Goal: Task Accomplishment & Management: Use online tool/utility

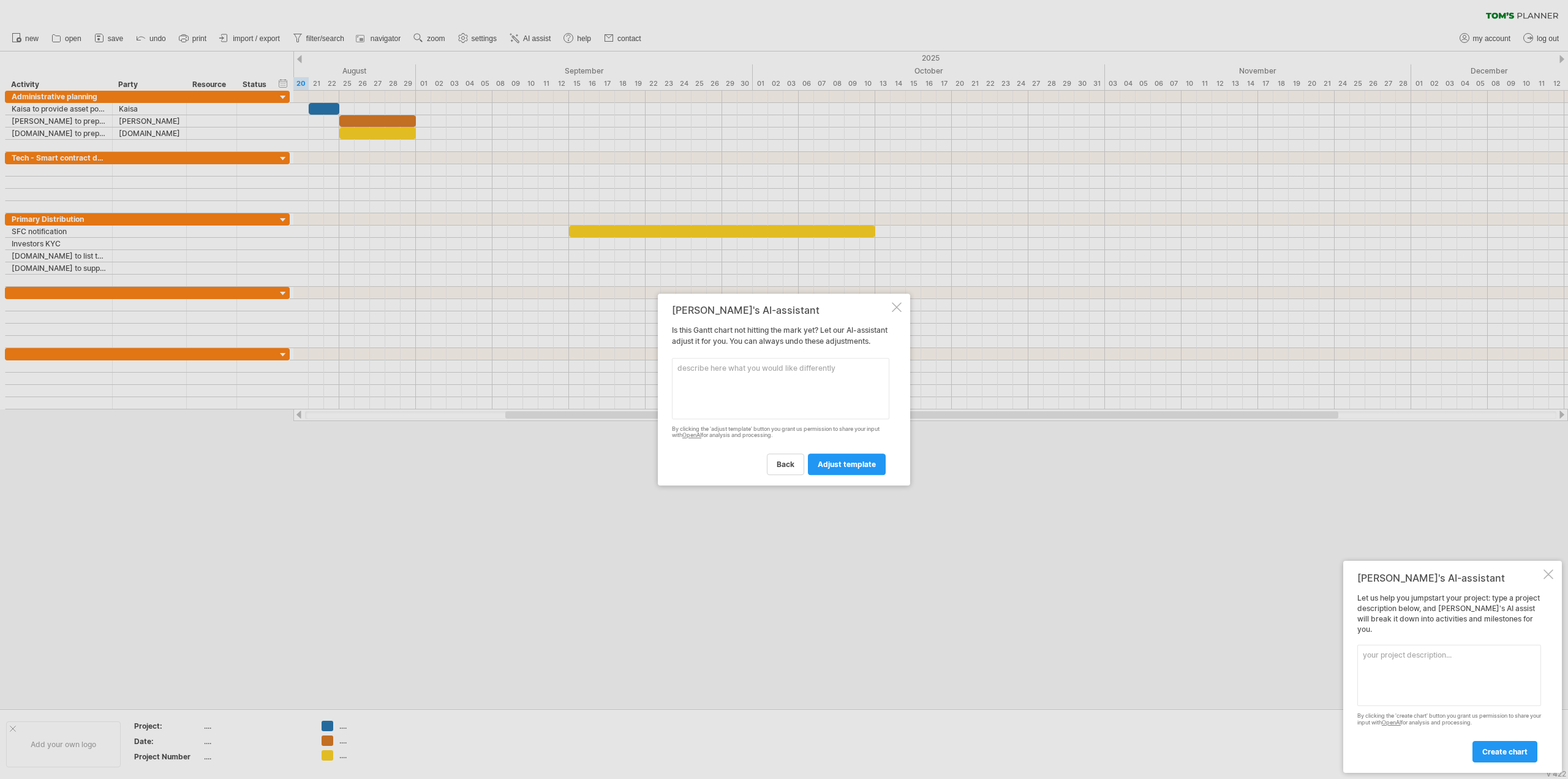
click at [745, 395] on textarea at bounding box center [781, 389] width 218 height 61
type textarea "This is a project to support a RWA tokenisation"
click at [62, 152] on div at bounding box center [784, 390] width 1568 height 779
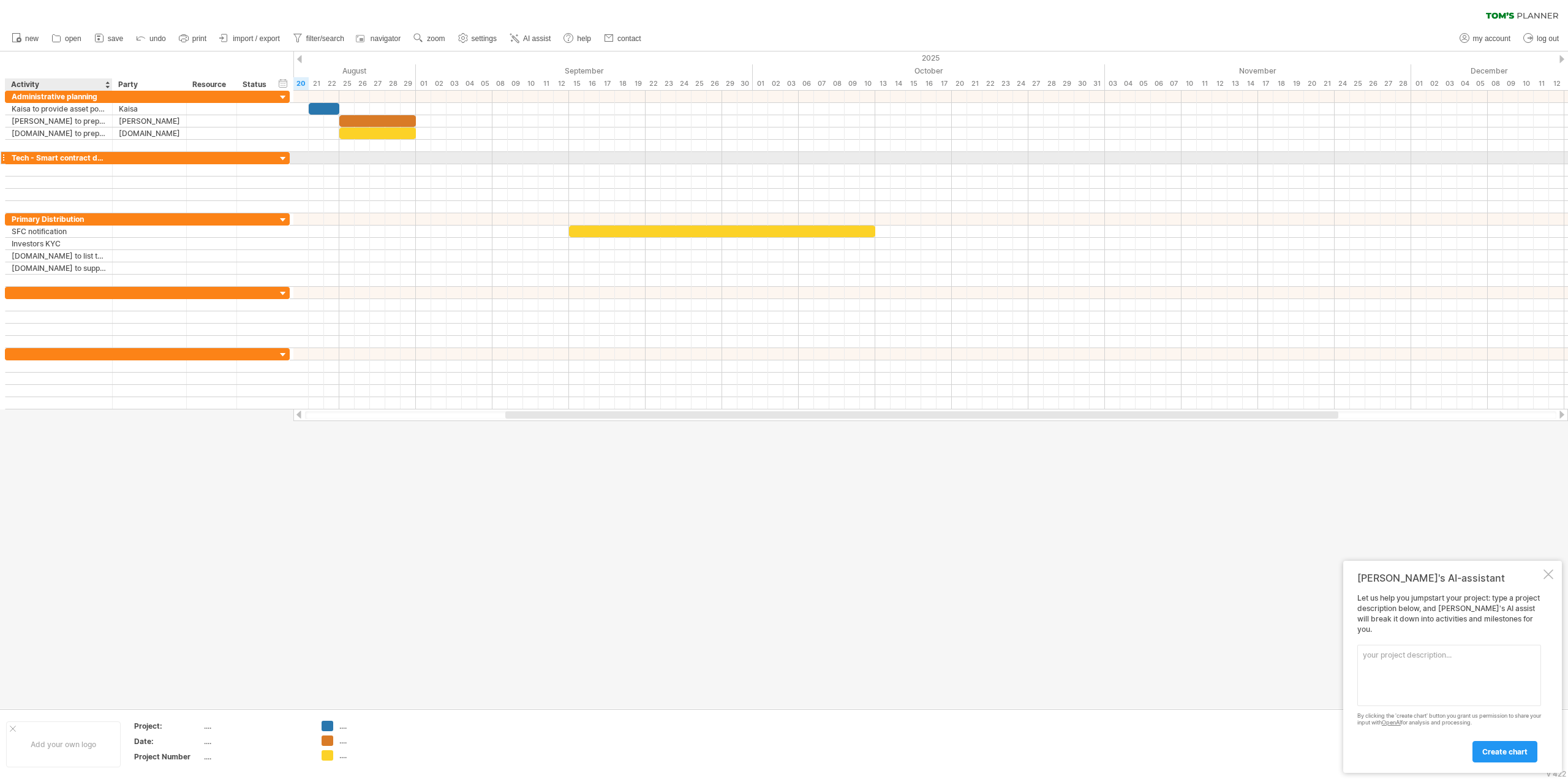
click at [54, 160] on div "Tech - Smart contract development" at bounding box center [58, 158] width 94 height 12
click at [54, 160] on input "**********" at bounding box center [58, 158] width 94 height 12
click at [13, 155] on input "**********" at bounding box center [58, 158] width 94 height 12
drag, startPoint x: 12, startPoint y: 154, endPoint x: 184, endPoint y: 159, distance: 172.1
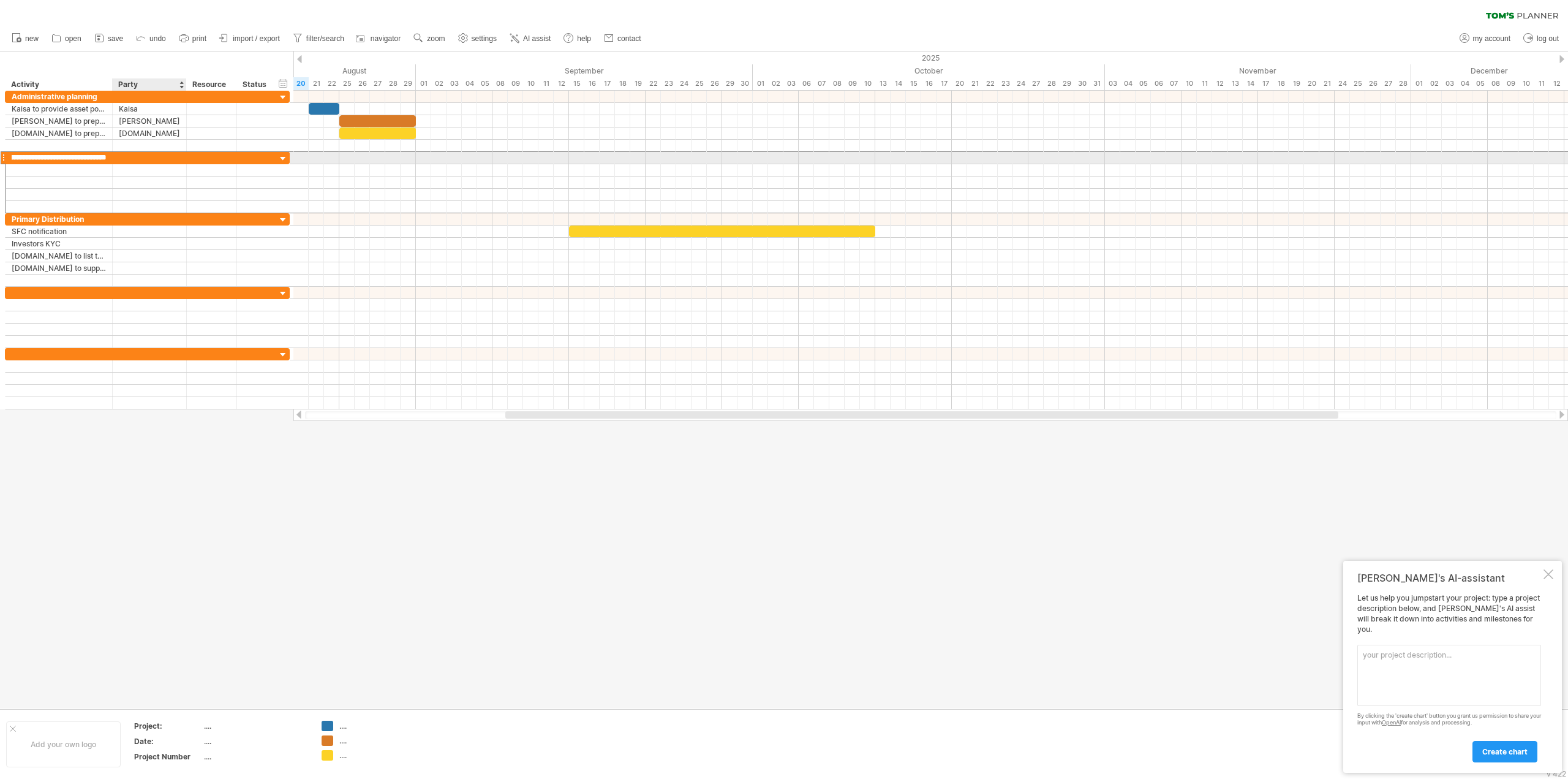
click at [184, 159] on div "**********" at bounding box center [147, 157] width 285 height 13
type input "**********"
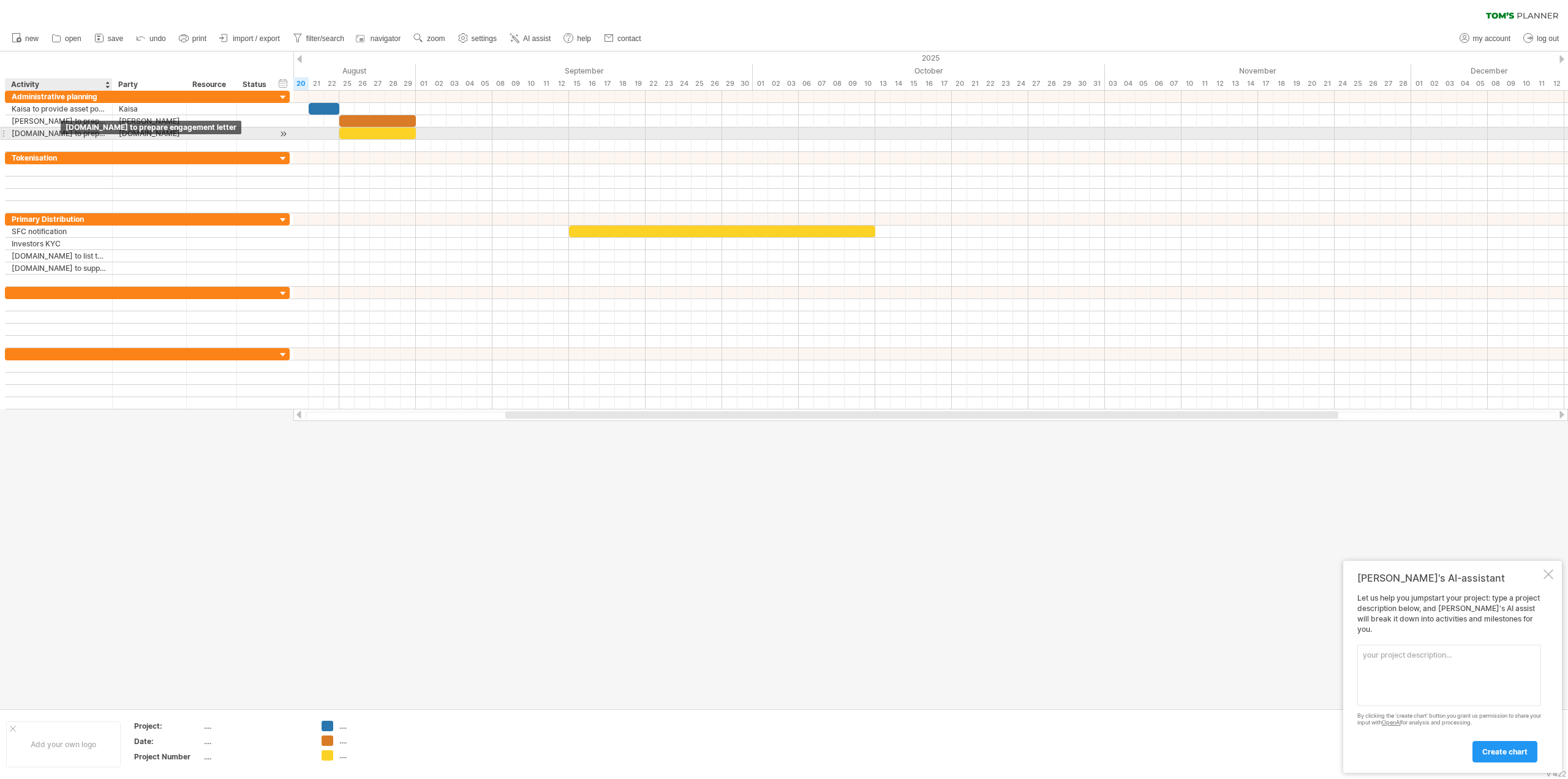
click at [61, 131] on div "Trying to reach [DOMAIN_NAME] Connected again... 0% clear filter new" at bounding box center [784, 390] width 1568 height 779
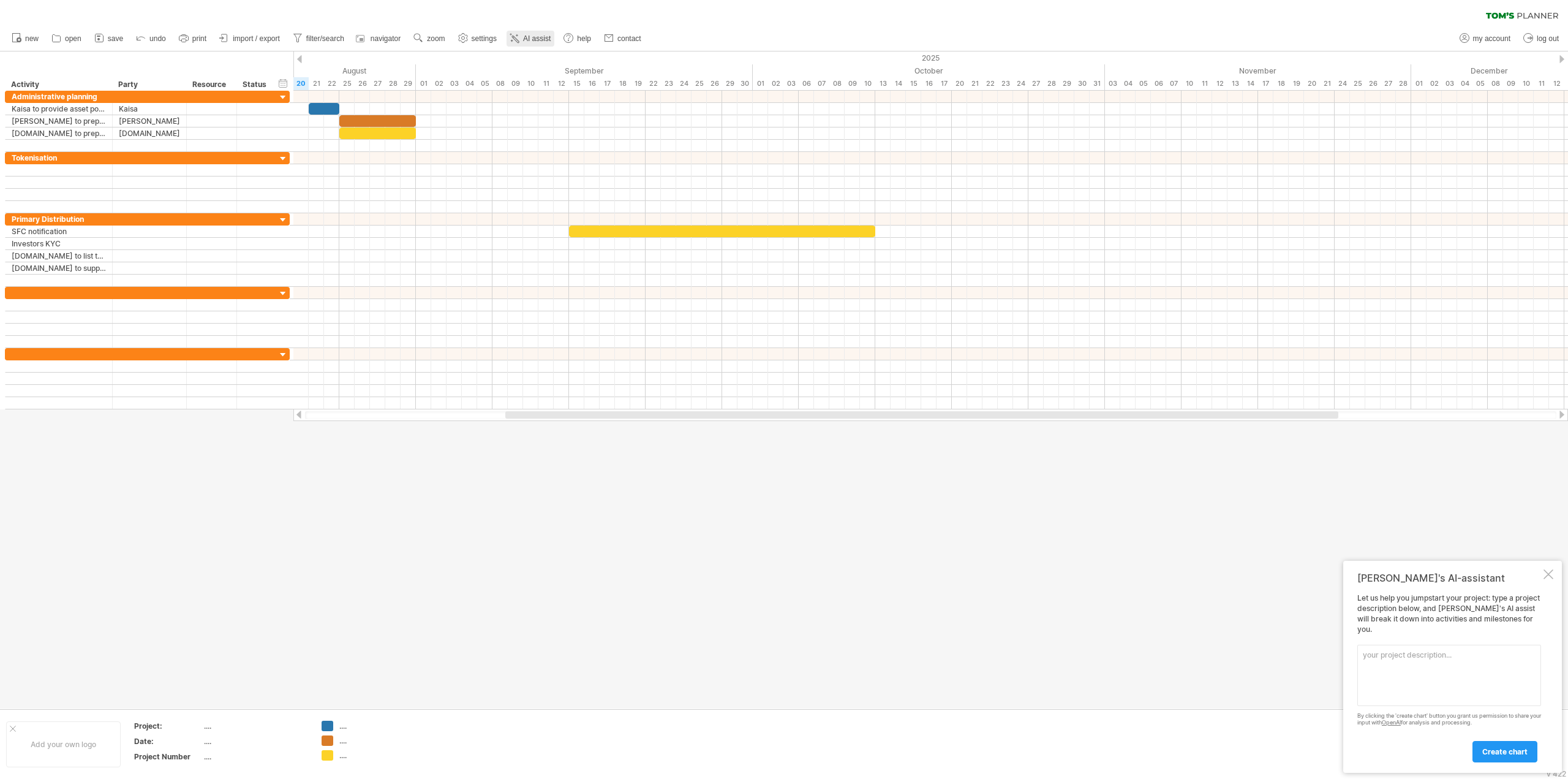
click at [528, 43] on link "AI assist" at bounding box center [530, 39] width 47 height 16
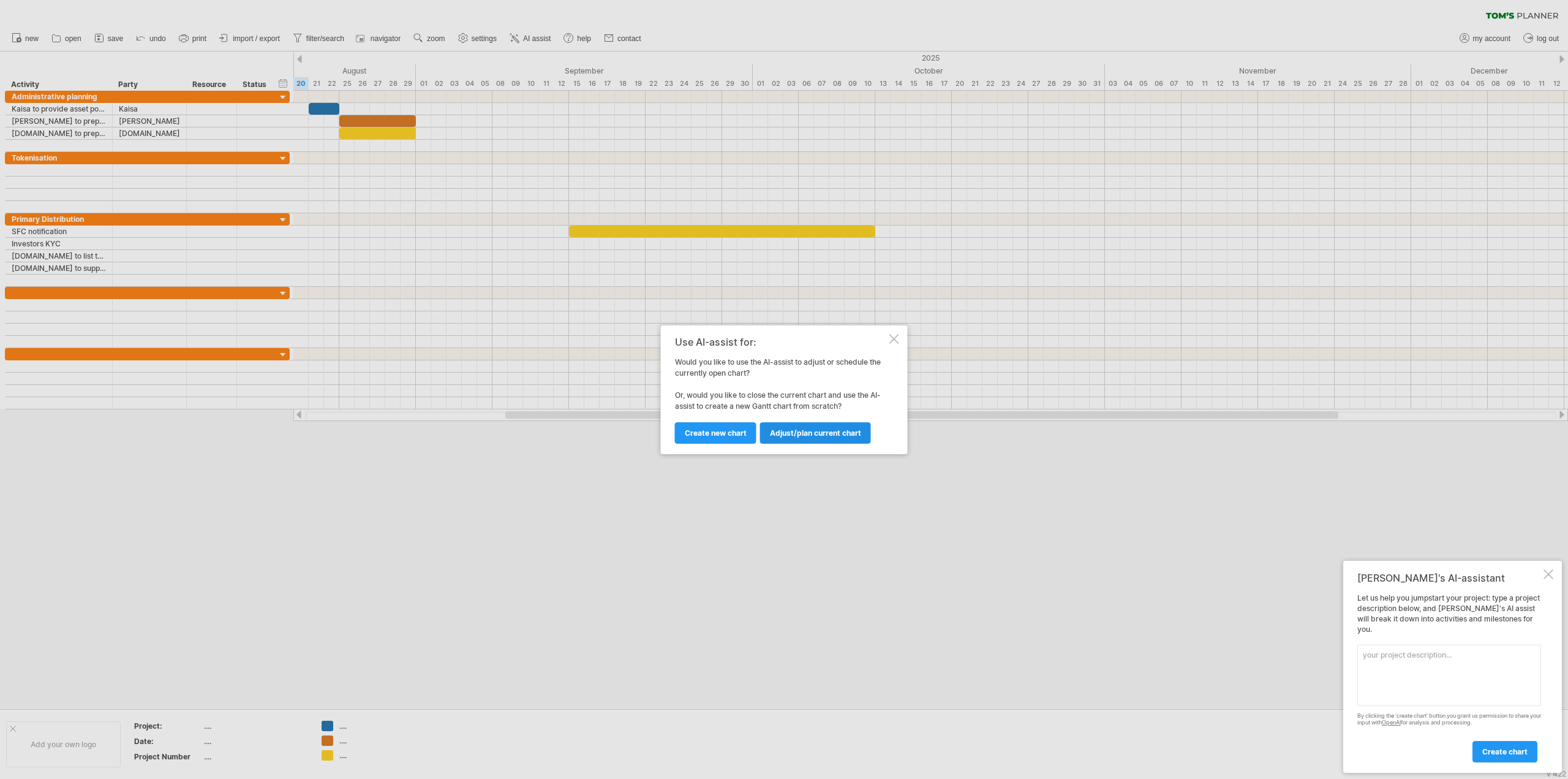
click at [794, 437] on span "Adjust/plan current chart" at bounding box center [816, 432] width 91 height 9
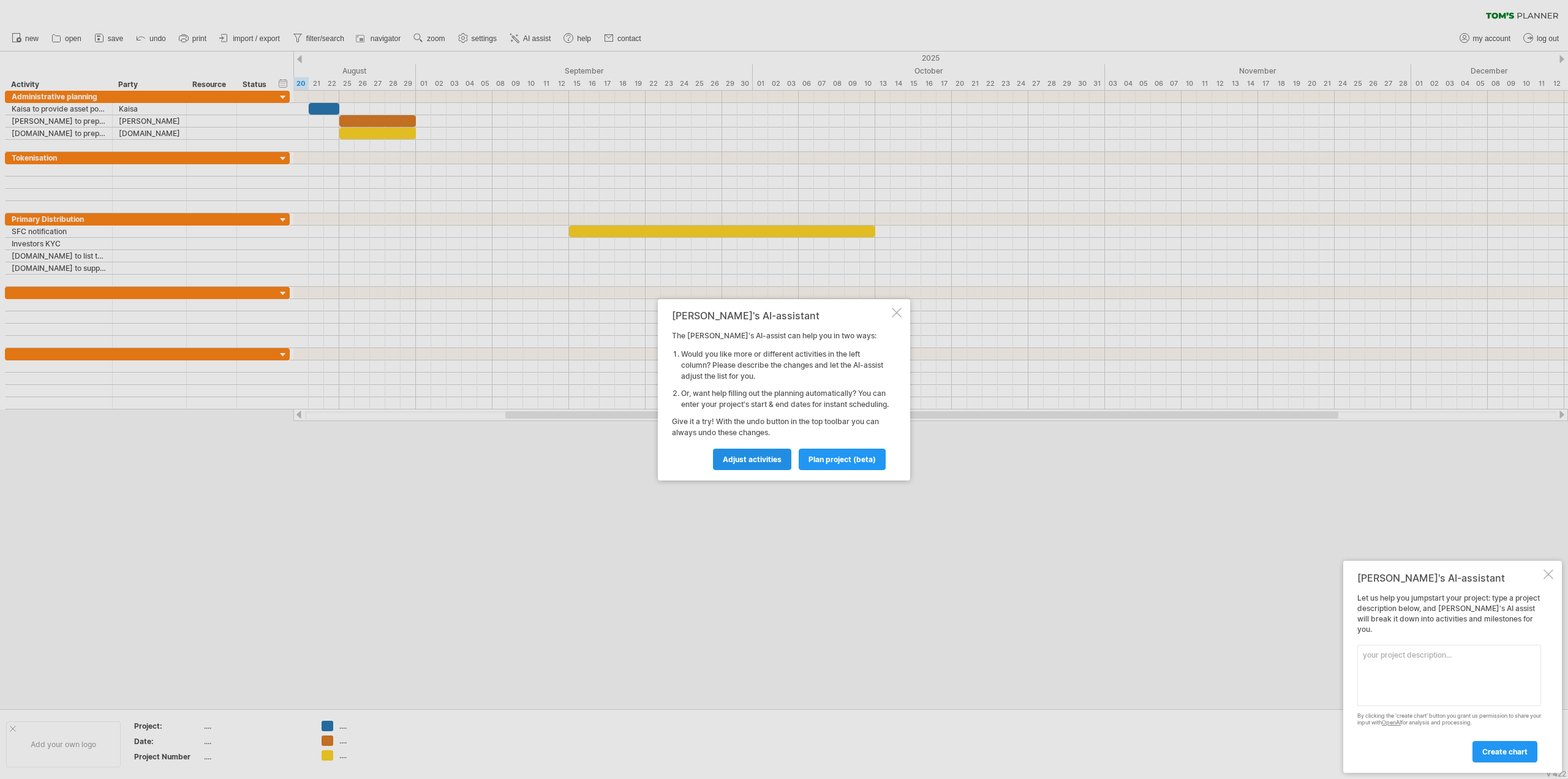
click at [748, 464] on span "Adjust activities" at bounding box center [751, 459] width 58 height 9
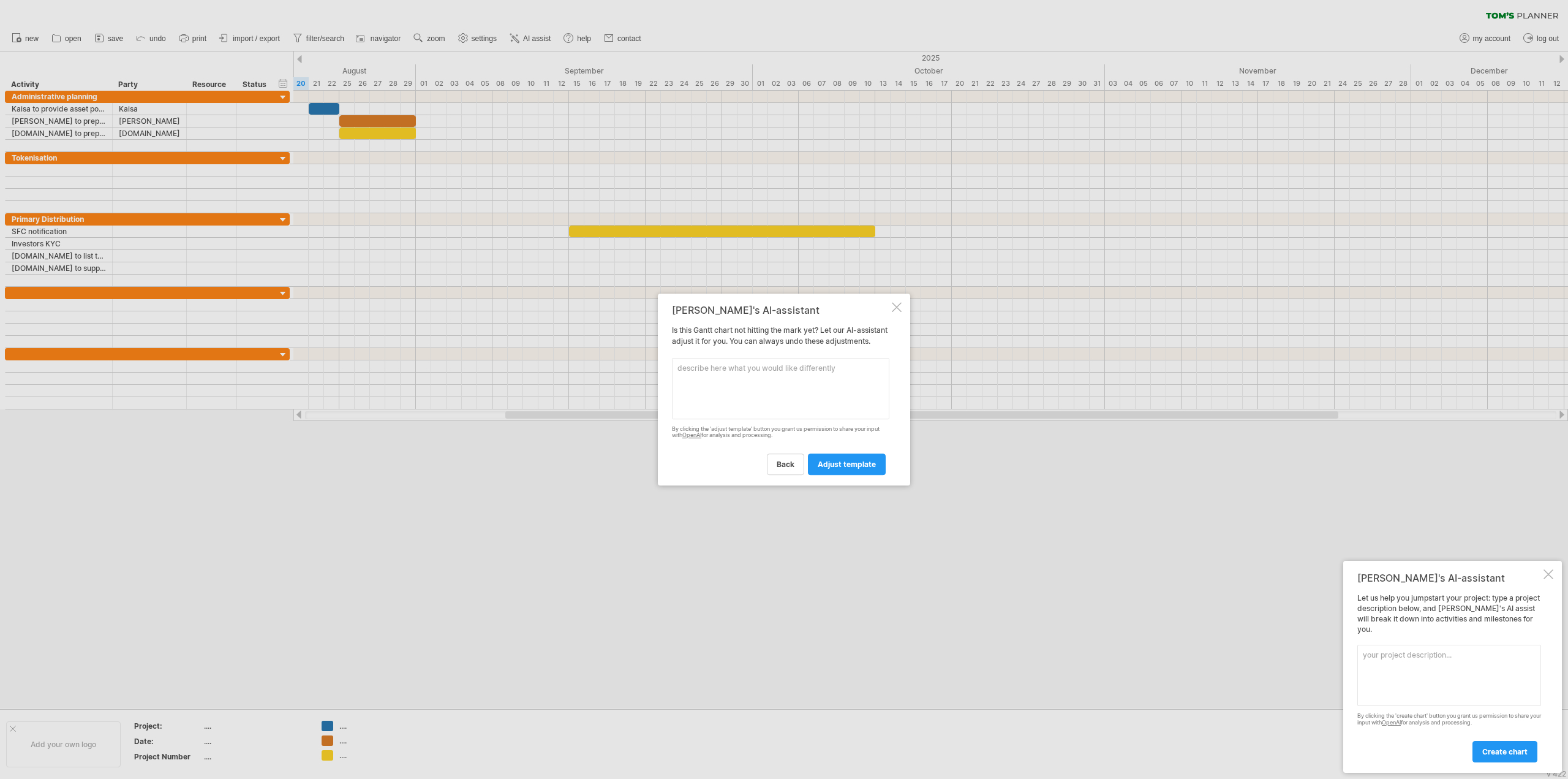
click at [753, 398] on textarea at bounding box center [781, 389] width 218 height 61
type textarea "This is to create a project planning for RWA tokenisation process. The project …"
click at [859, 469] on span "adjust template" at bounding box center [846, 464] width 58 height 9
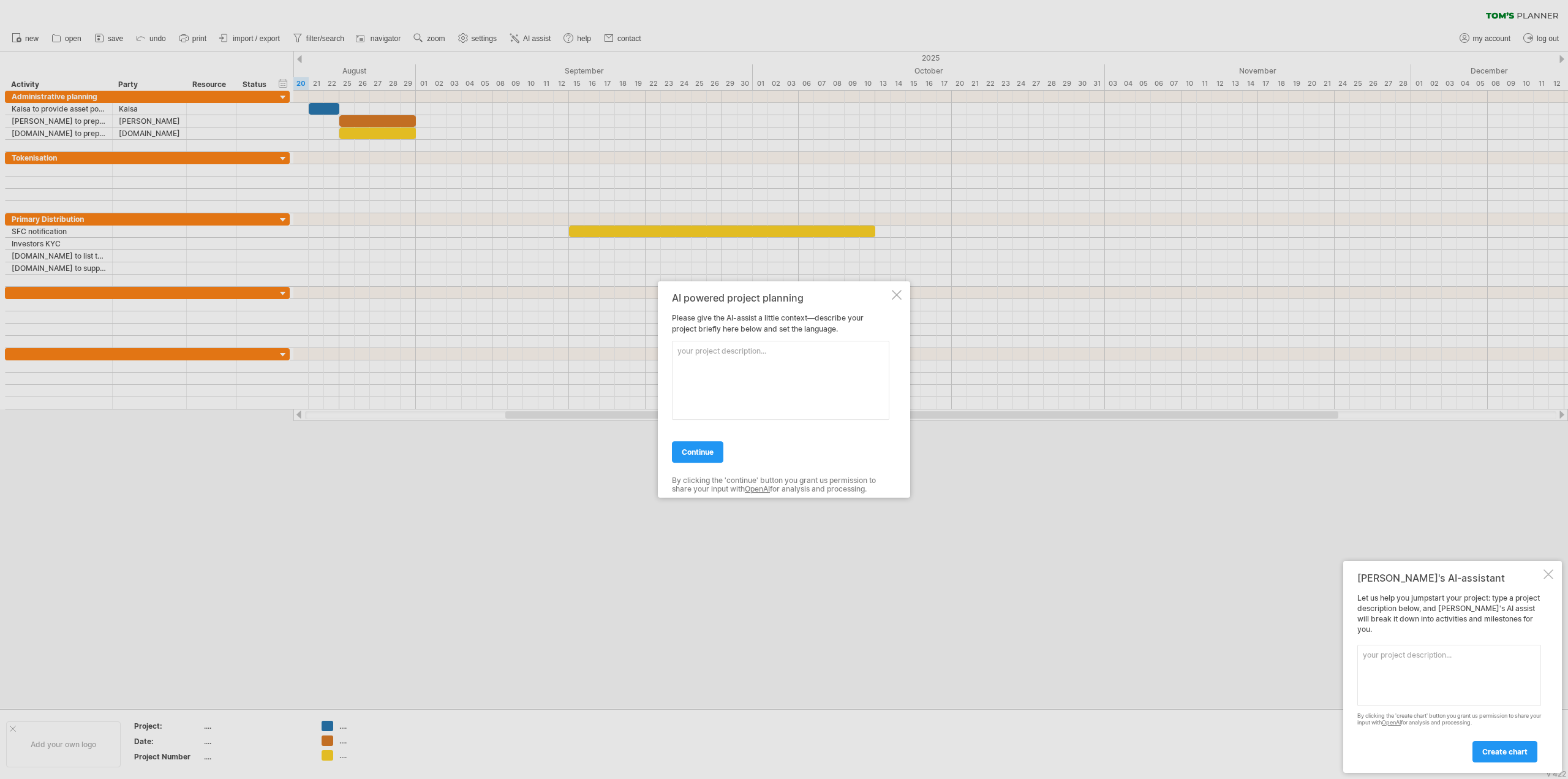
click at [743, 370] on textarea at bounding box center [781, 381] width 218 height 79
type textarea "This is about a private company bond issuance and its tokenisation process, inv…"
click at [684, 454] on span "continue" at bounding box center [698, 451] width 32 height 9
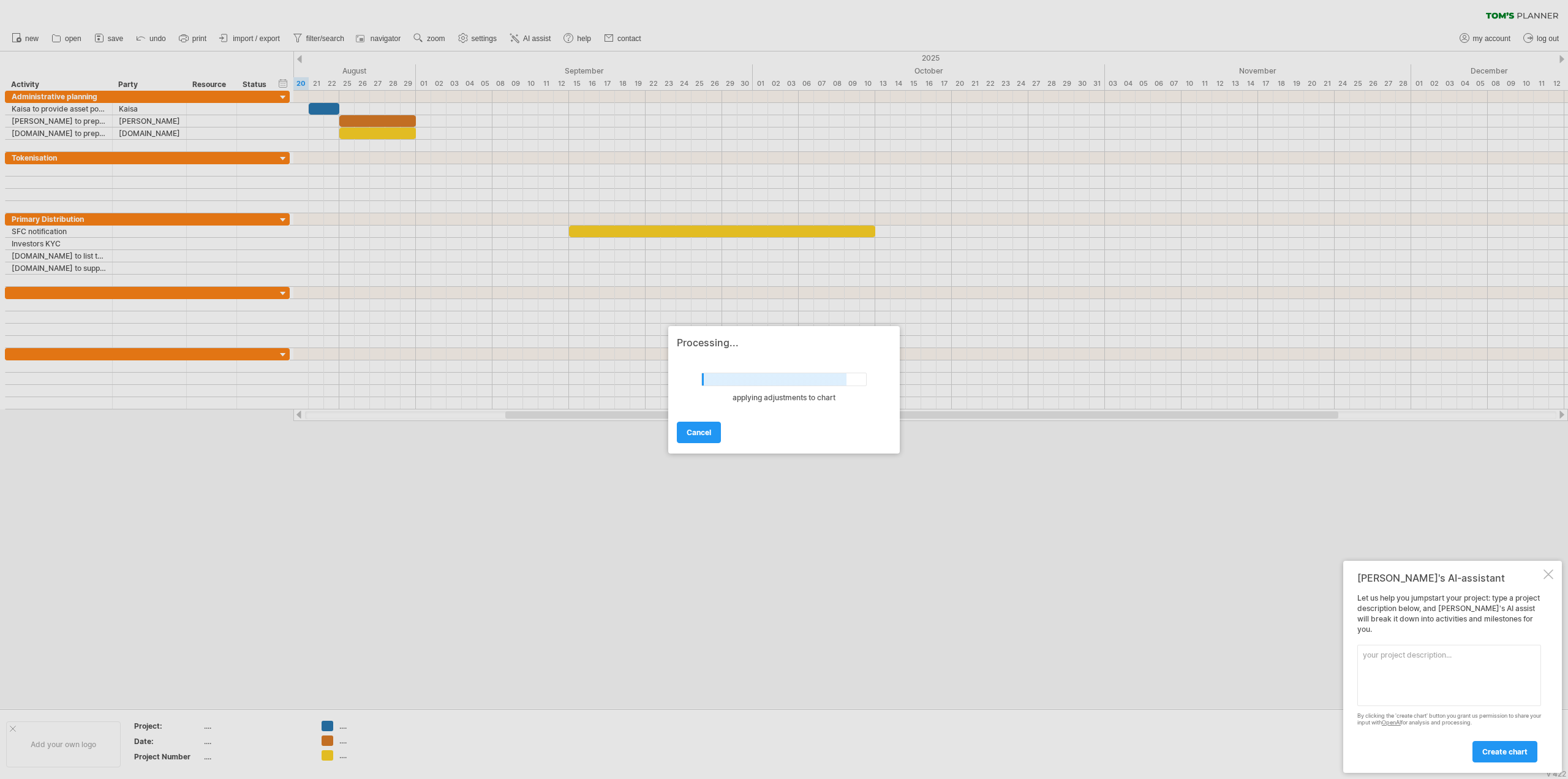
click at [213, 88] on div at bounding box center [784, 390] width 1568 height 779
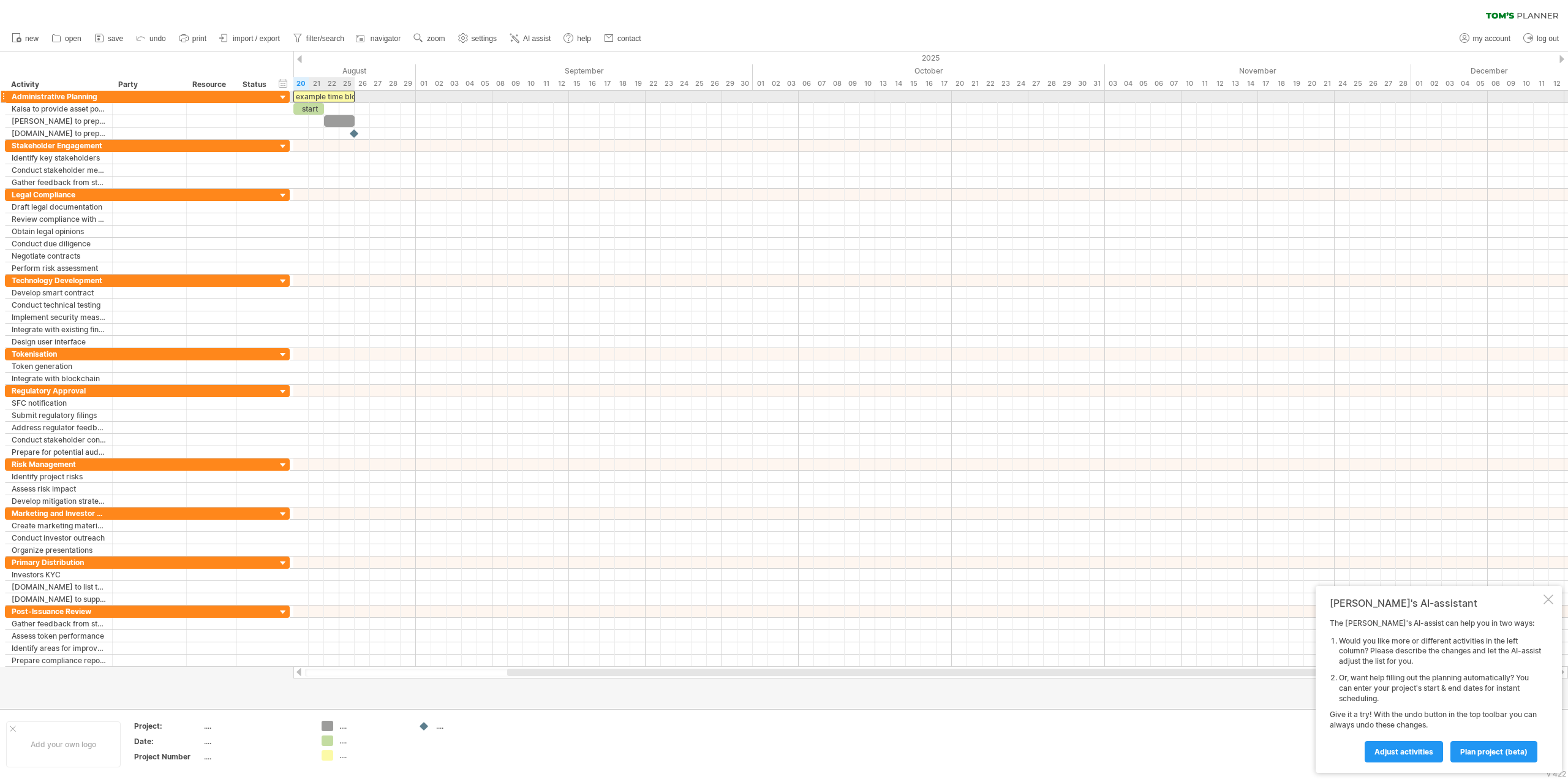
click at [318, 94] on div "example time blocks:" at bounding box center [324, 97] width 61 height 12
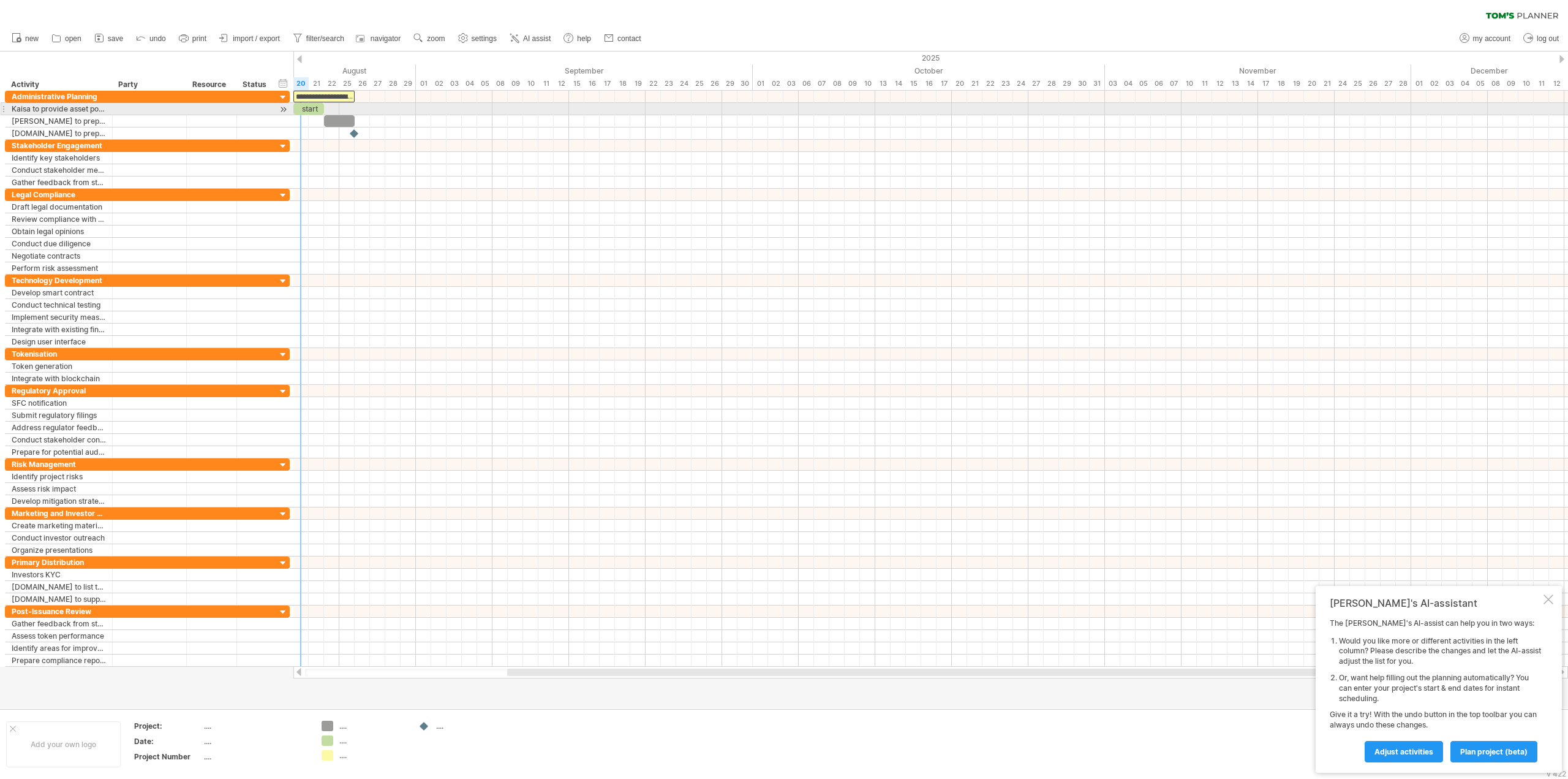
click at [307, 112] on div "start" at bounding box center [308, 109] width 31 height 12
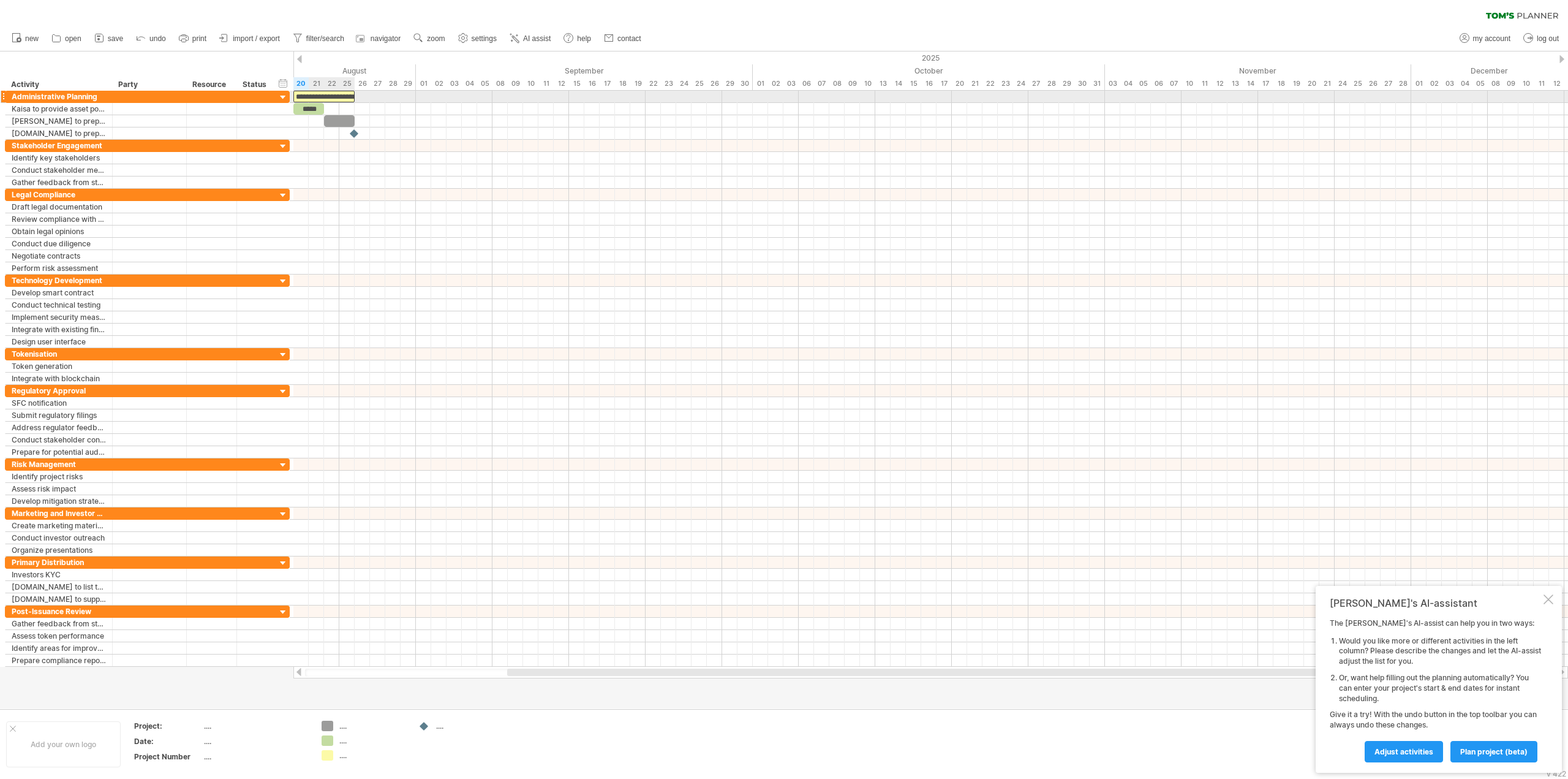
click at [323, 96] on div "**********" at bounding box center [324, 97] width 61 height 12
click at [369, 93] on div at bounding box center [930, 97] width 1274 height 12
click at [335, 93] on div "**********" at bounding box center [324, 97] width 61 height 12
click at [388, 92] on div at bounding box center [930, 97] width 1274 height 12
click at [335, 94] on div "**********" at bounding box center [324, 97] width 61 height 12
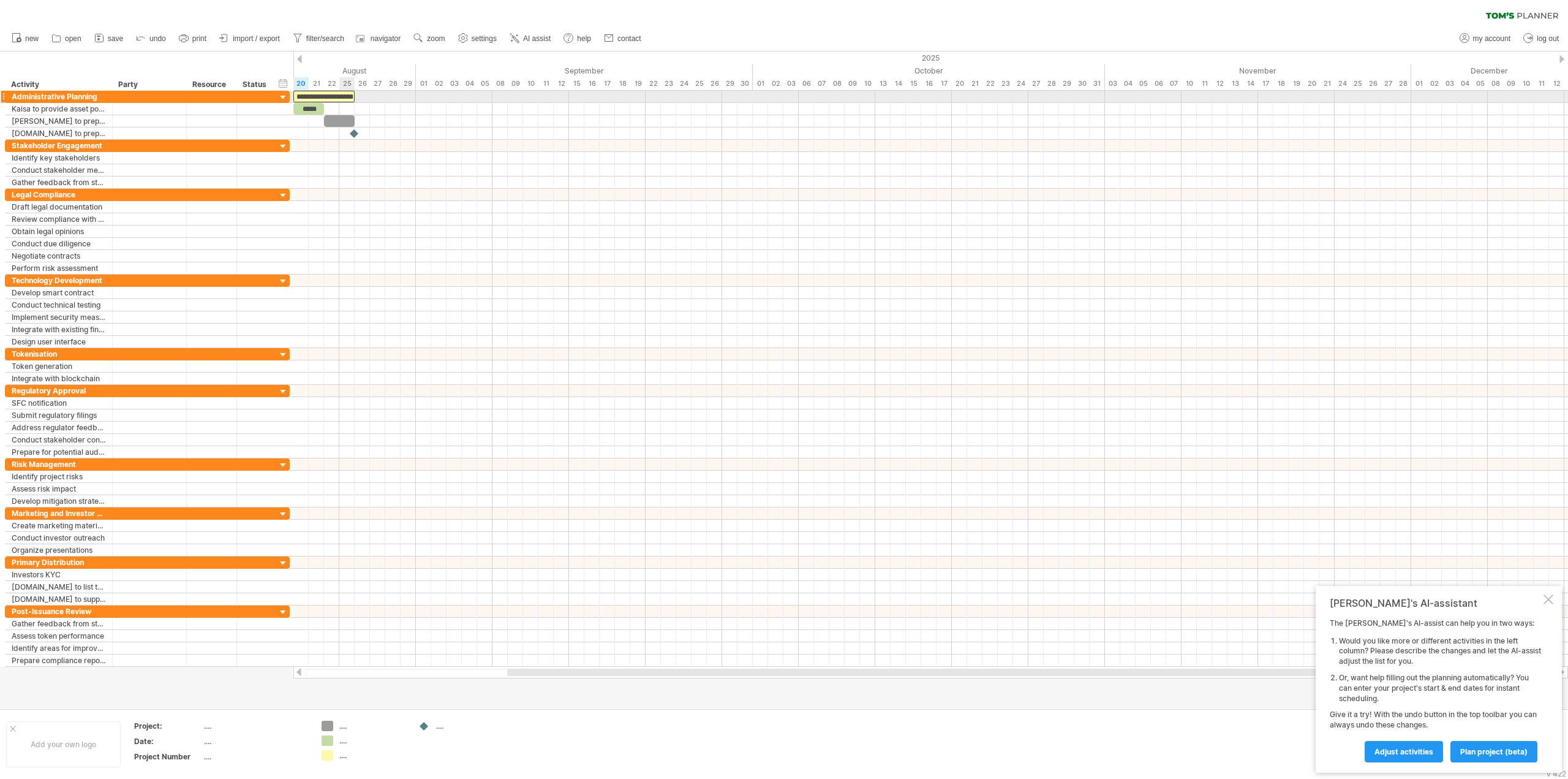
click at [350, 93] on div "**********" at bounding box center [324, 97] width 61 height 12
click at [315, 98] on div "**********" at bounding box center [324, 97] width 61 height 12
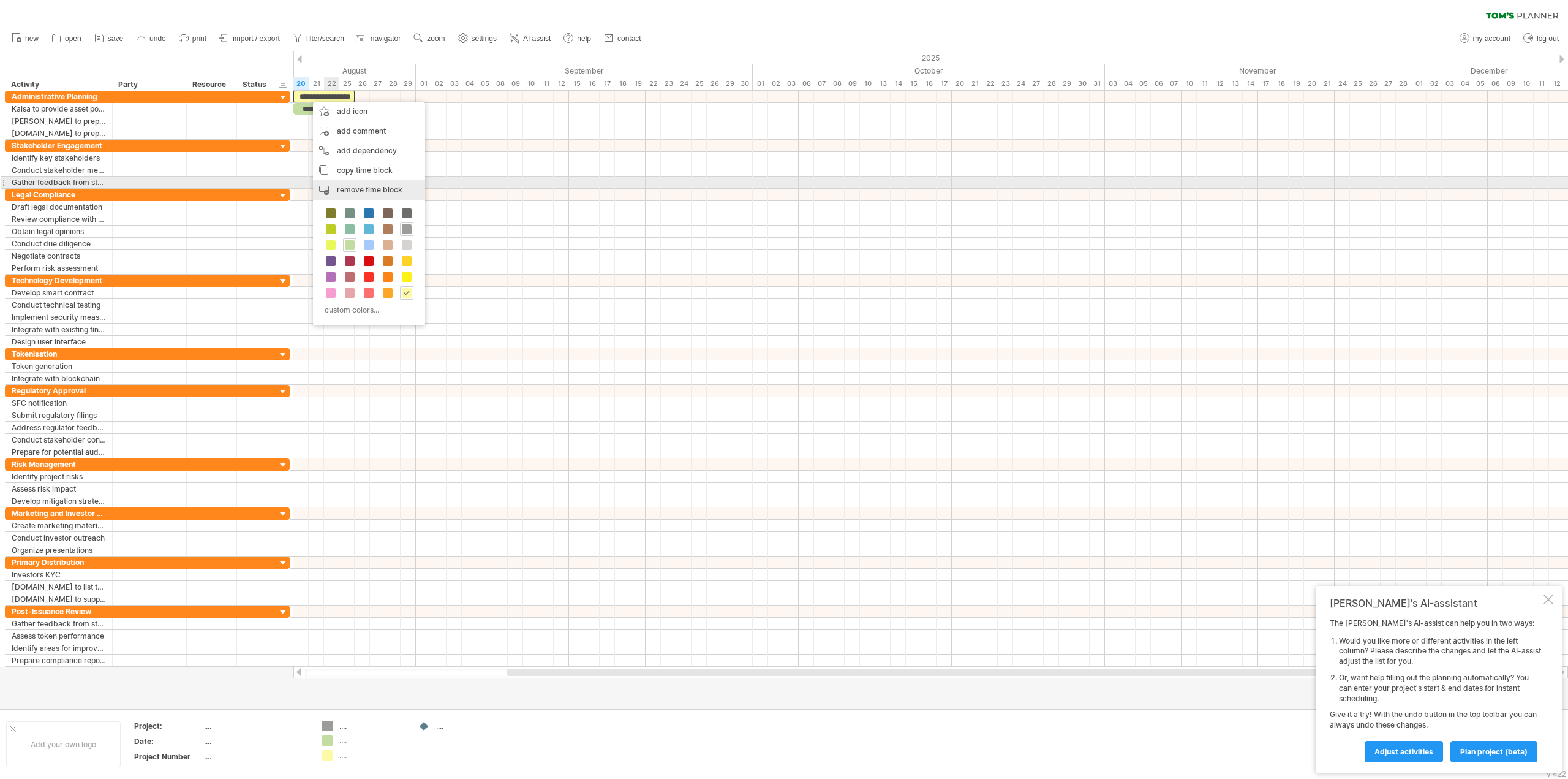
click at [349, 185] on div "remove time block remove selected items" at bounding box center [369, 190] width 112 height 20
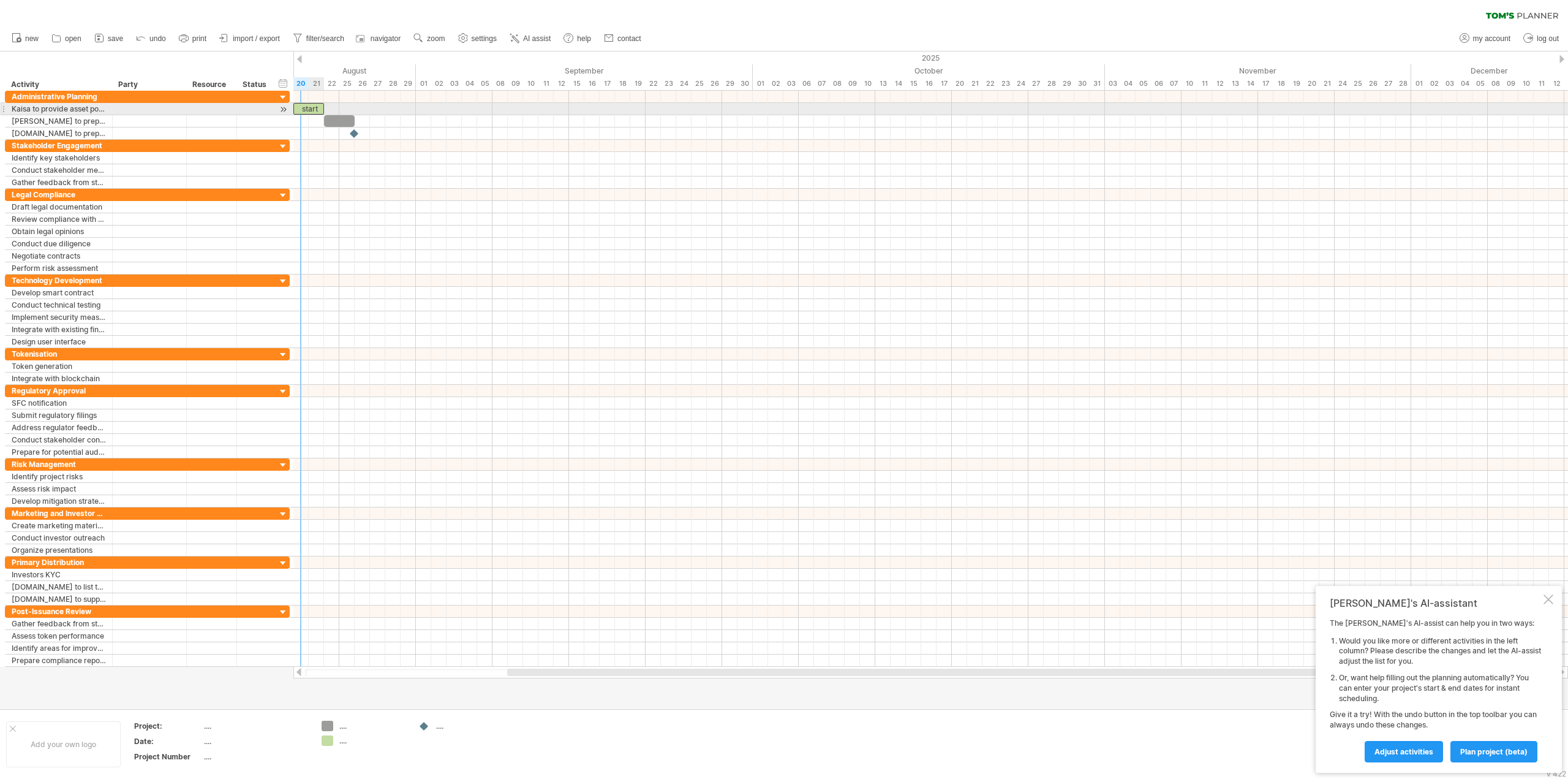
click at [305, 107] on div "start" at bounding box center [308, 109] width 31 height 12
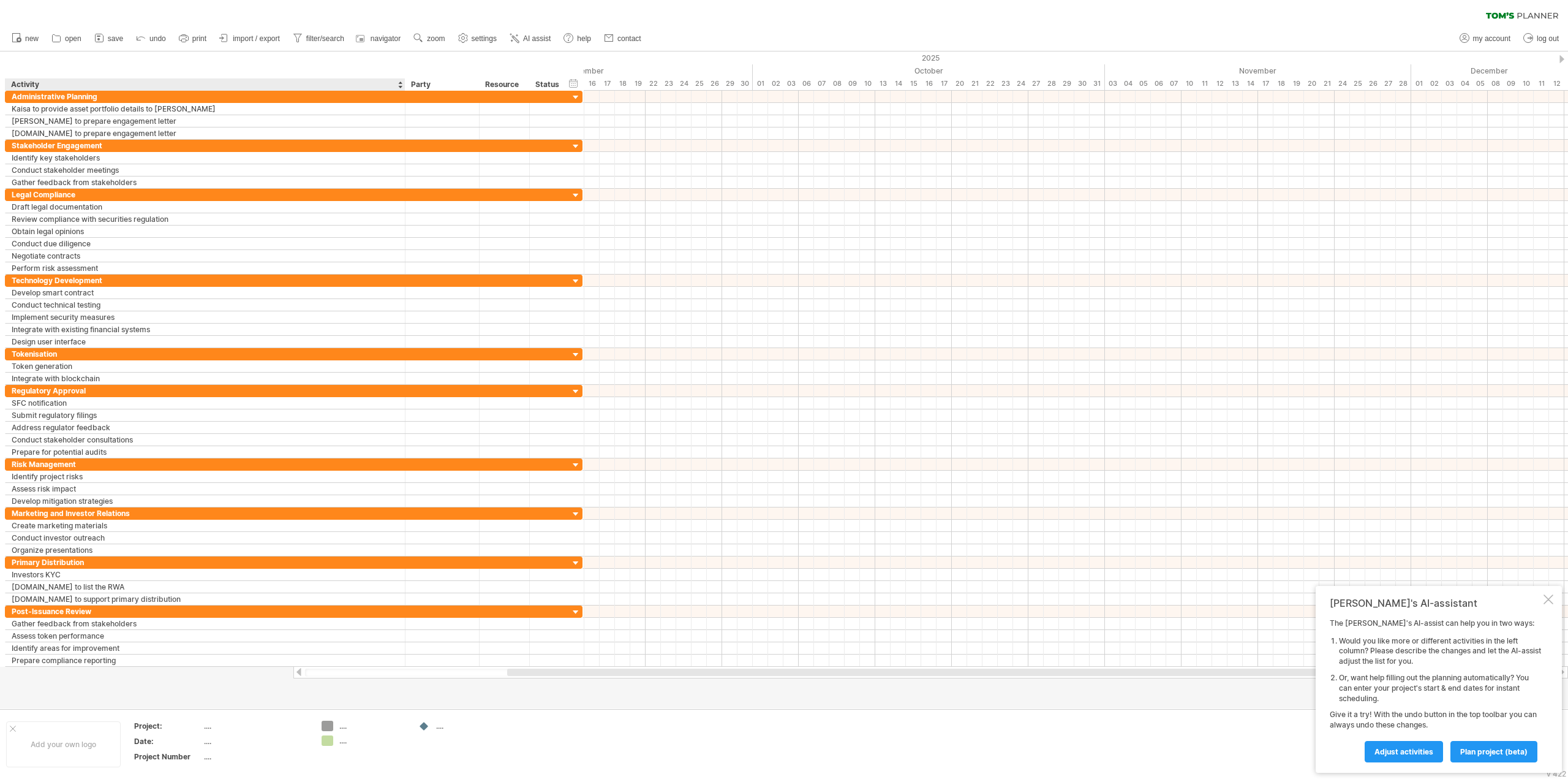
drag, startPoint x: 111, startPoint y: 85, endPoint x: 403, endPoint y: 83, distance: 292.0
click at [403, 83] on div at bounding box center [404, 84] width 4 height 12
drag, startPoint x: 109, startPoint y: 341, endPoint x: 93, endPoint y: 341, distance: 16.0
click at [109, 341] on div "Design user interface" at bounding box center [206, 342] width 388 height 12
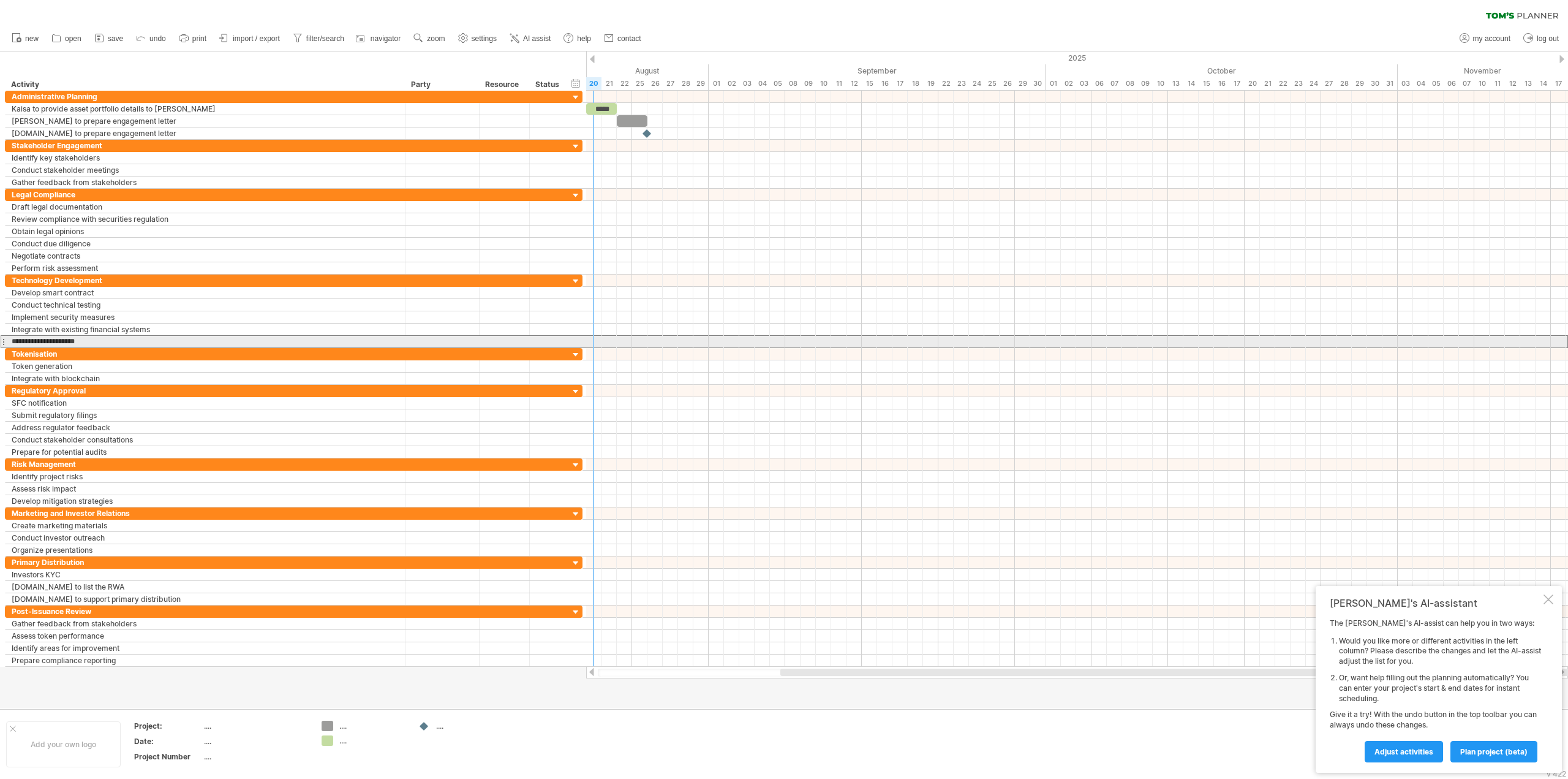
drag, startPoint x: 96, startPoint y: 340, endPoint x: 6, endPoint y: 343, distance: 90.0
click at [6, 343] on div "**********" at bounding box center [206, 342] width 400 height 12
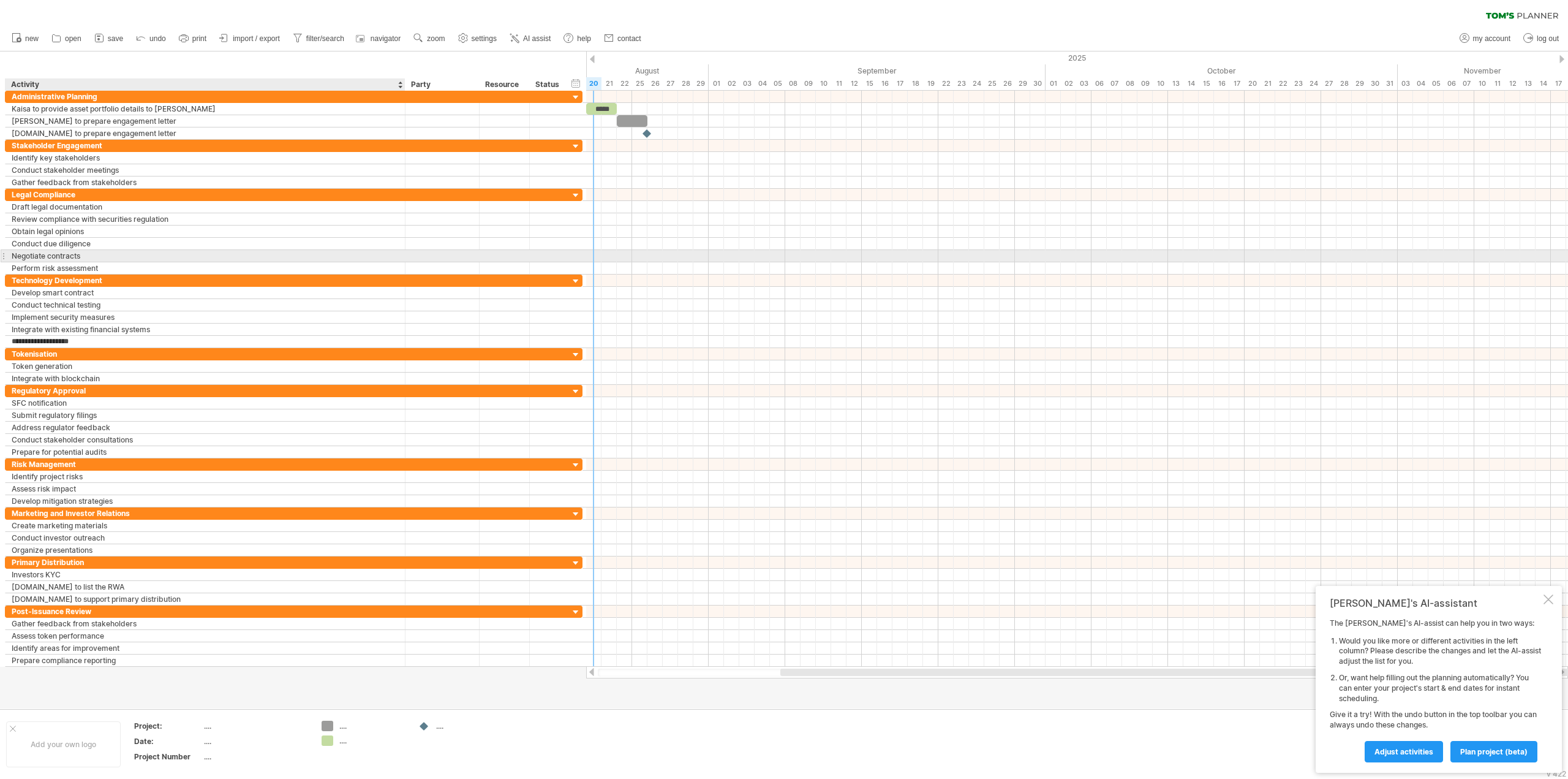
type input "**********"
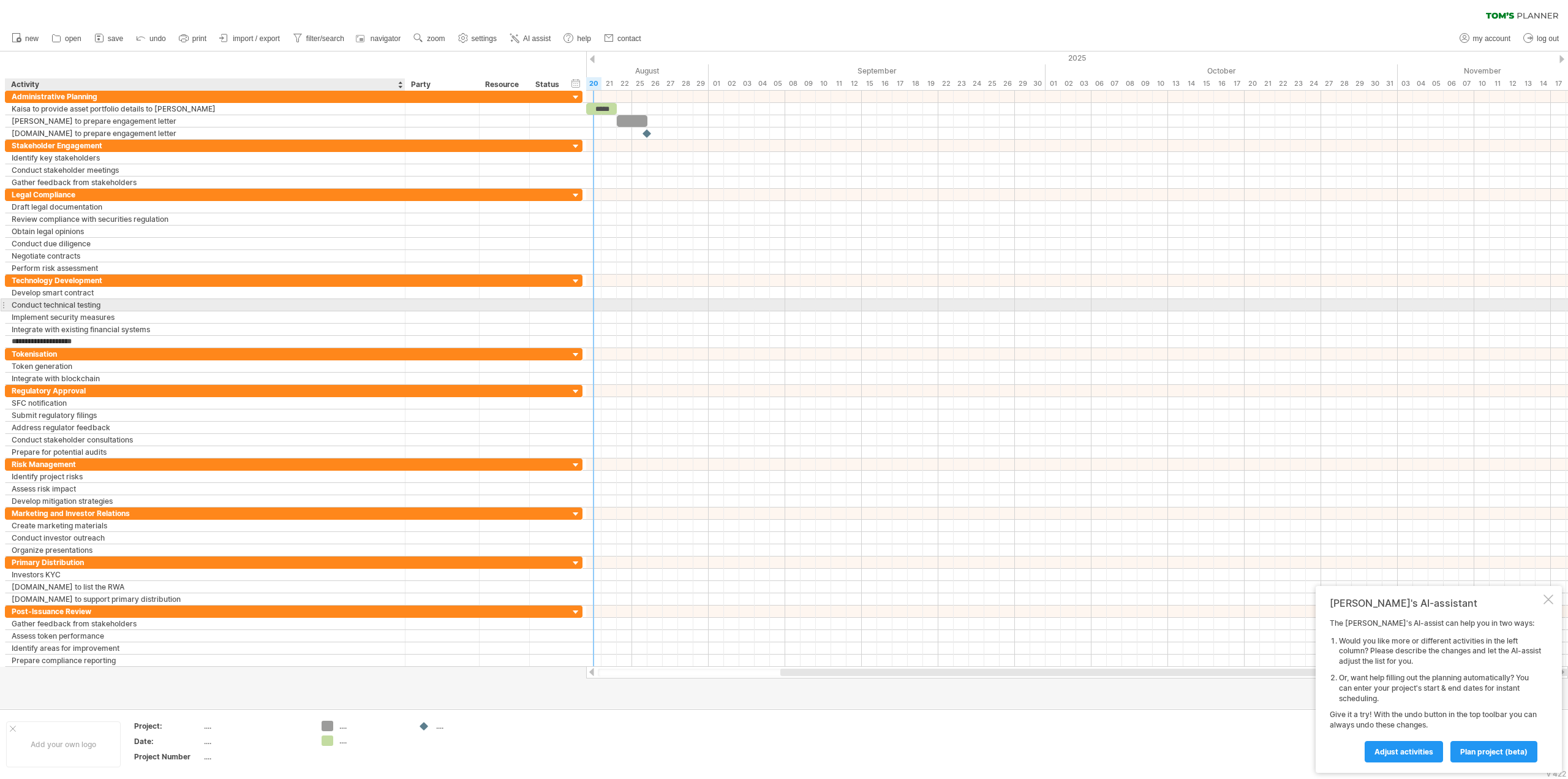
click at [111, 308] on div "Conduct technical testing" at bounding box center [206, 304] width 388 height 12
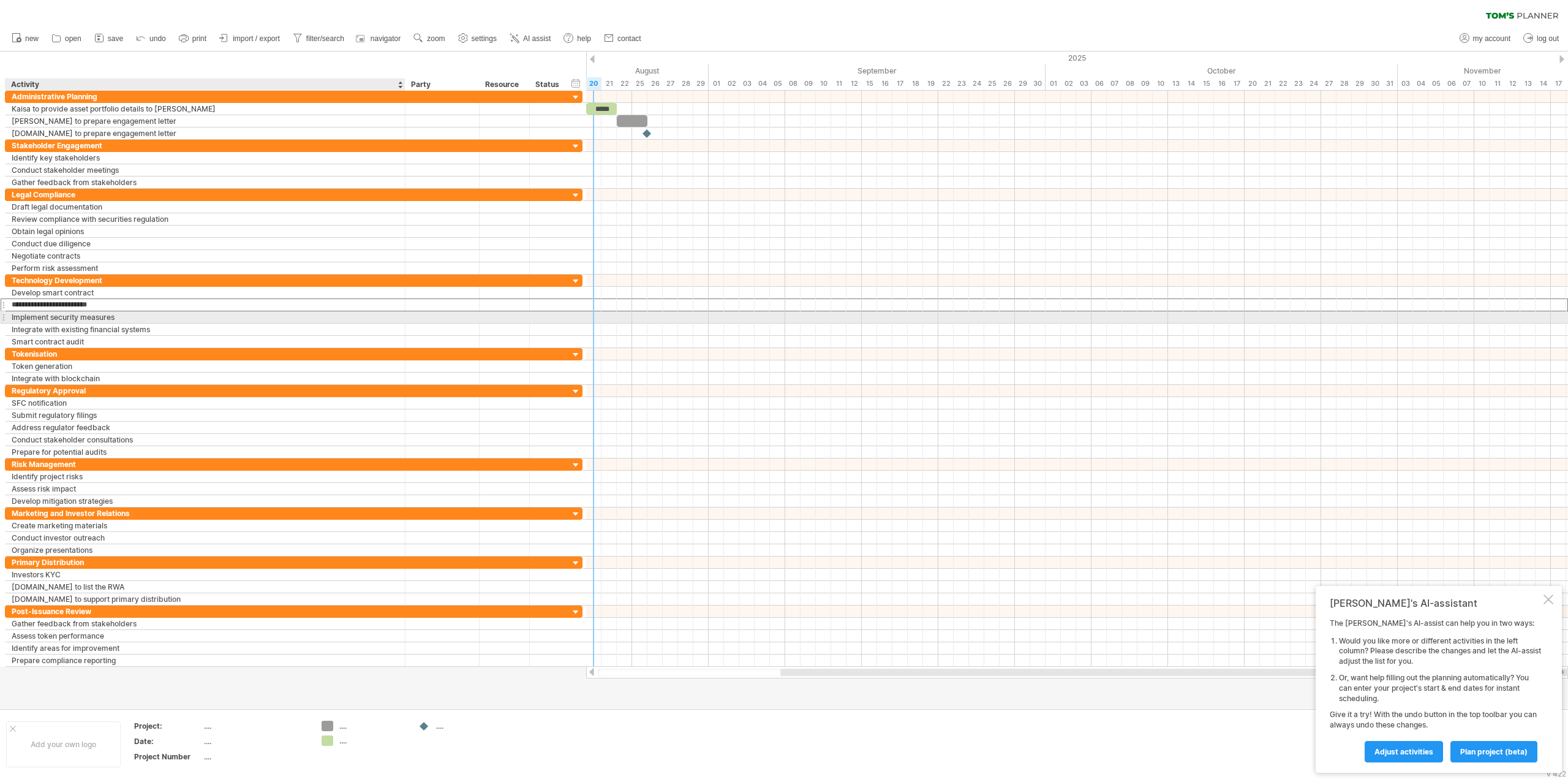
click at [124, 318] on div "Implement security measures" at bounding box center [206, 317] width 388 height 12
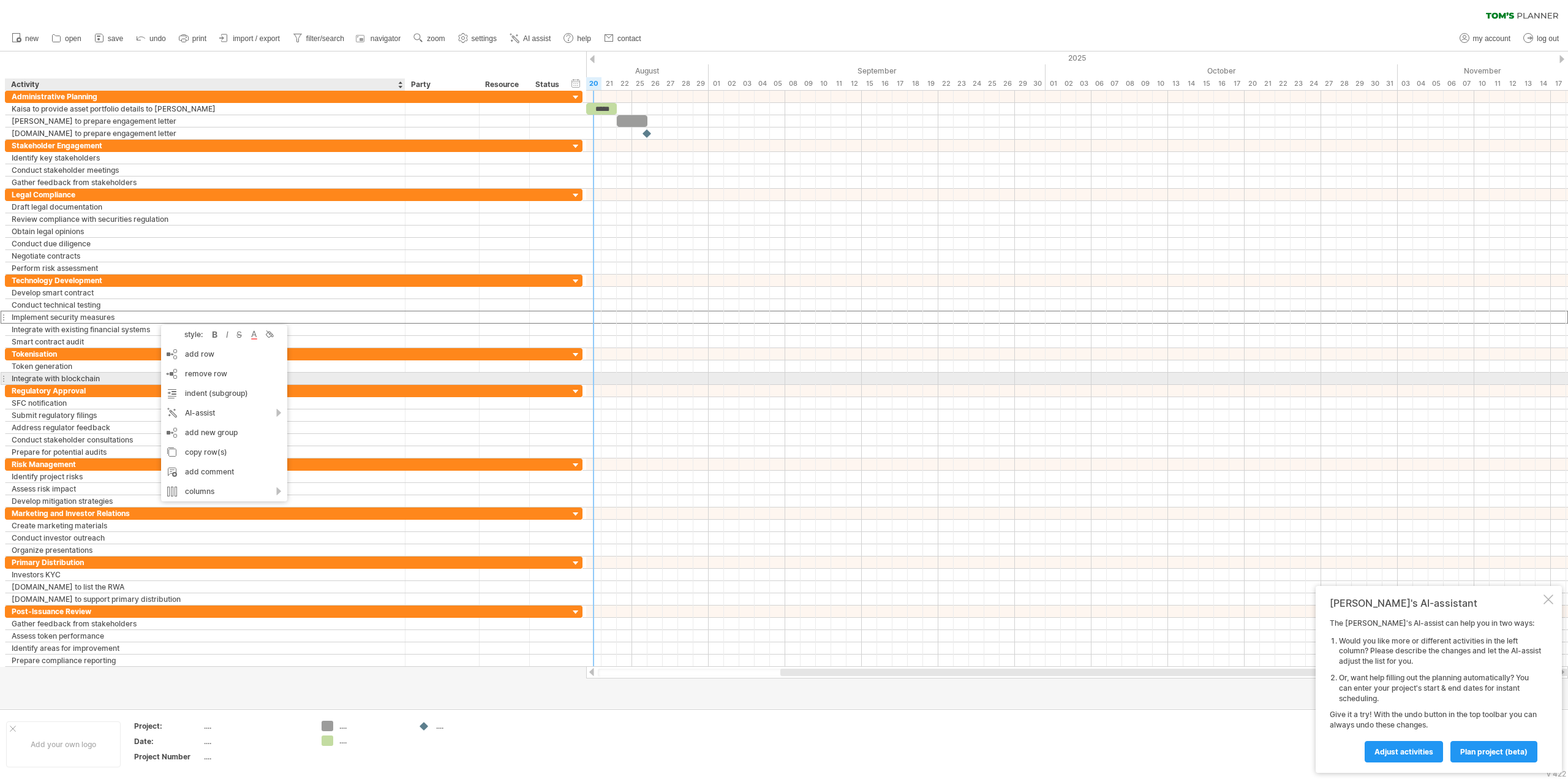
click at [80, 377] on div "Integrate with blockchain" at bounding box center [206, 379] width 388 height 12
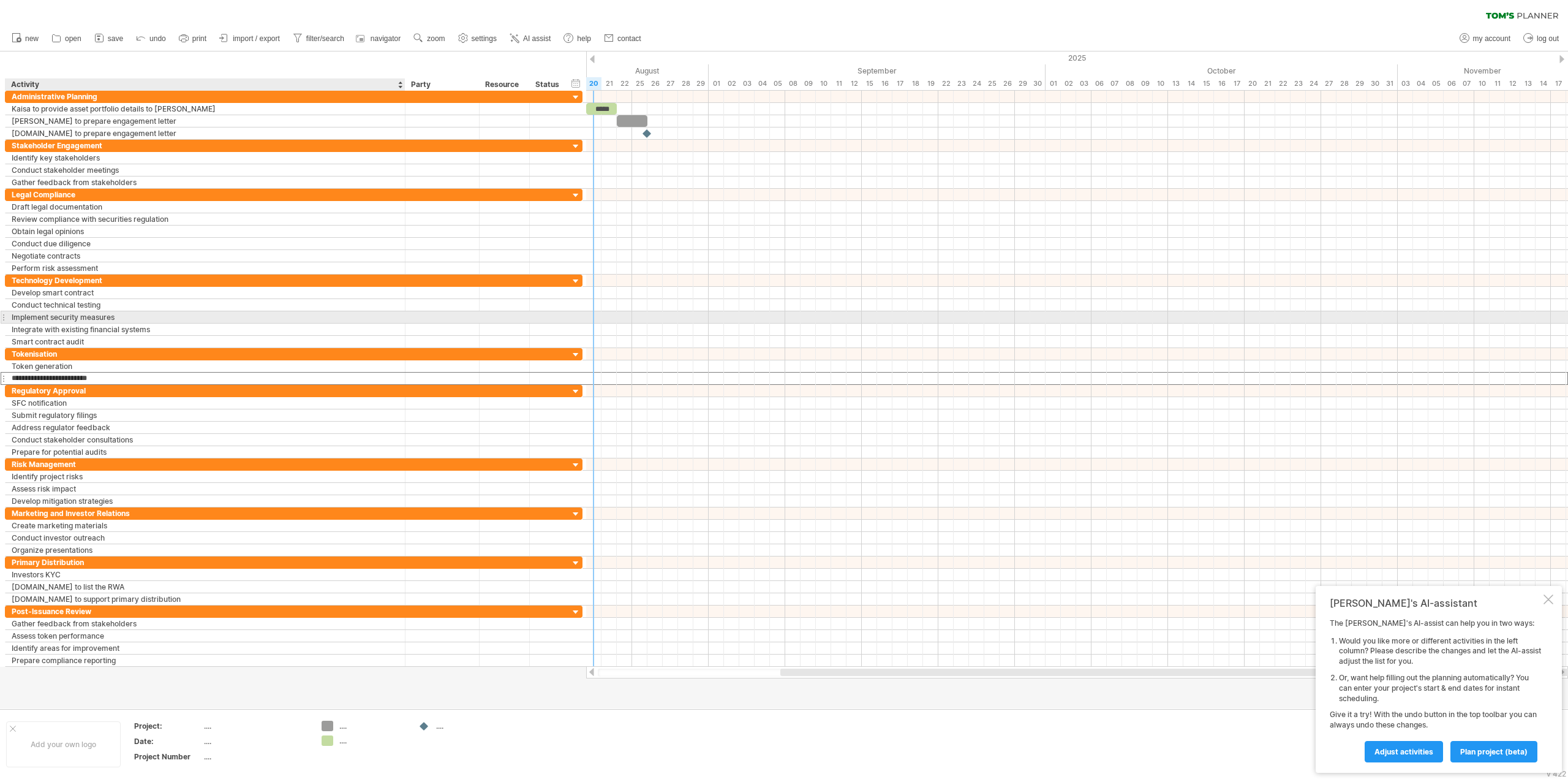
click at [88, 315] on div "Implement security measures" at bounding box center [206, 317] width 388 height 12
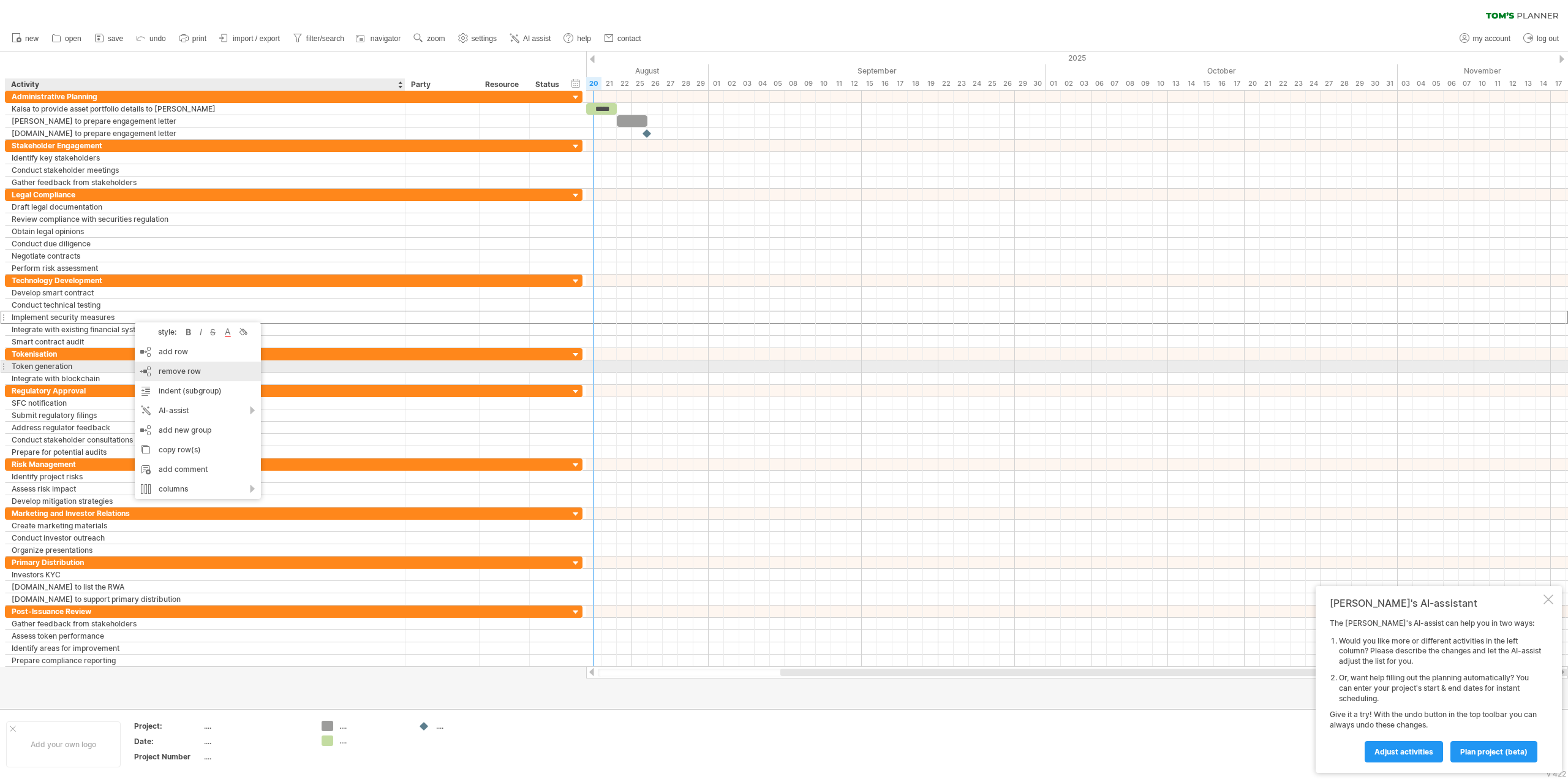
click at [204, 373] on div "remove row remove selected rows" at bounding box center [198, 372] width 127 height 20
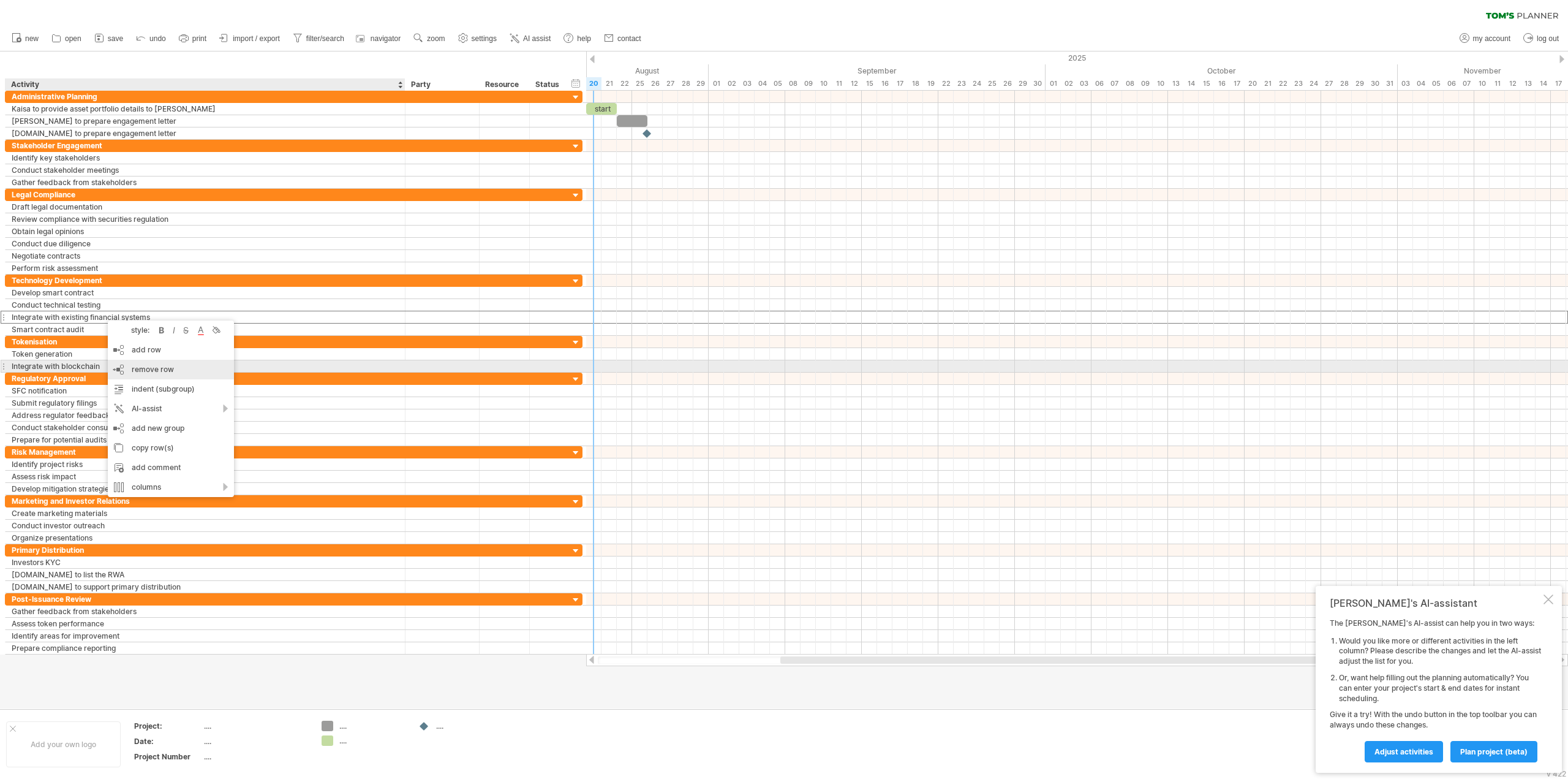
click at [156, 368] on span "remove row" at bounding box center [152, 369] width 43 height 9
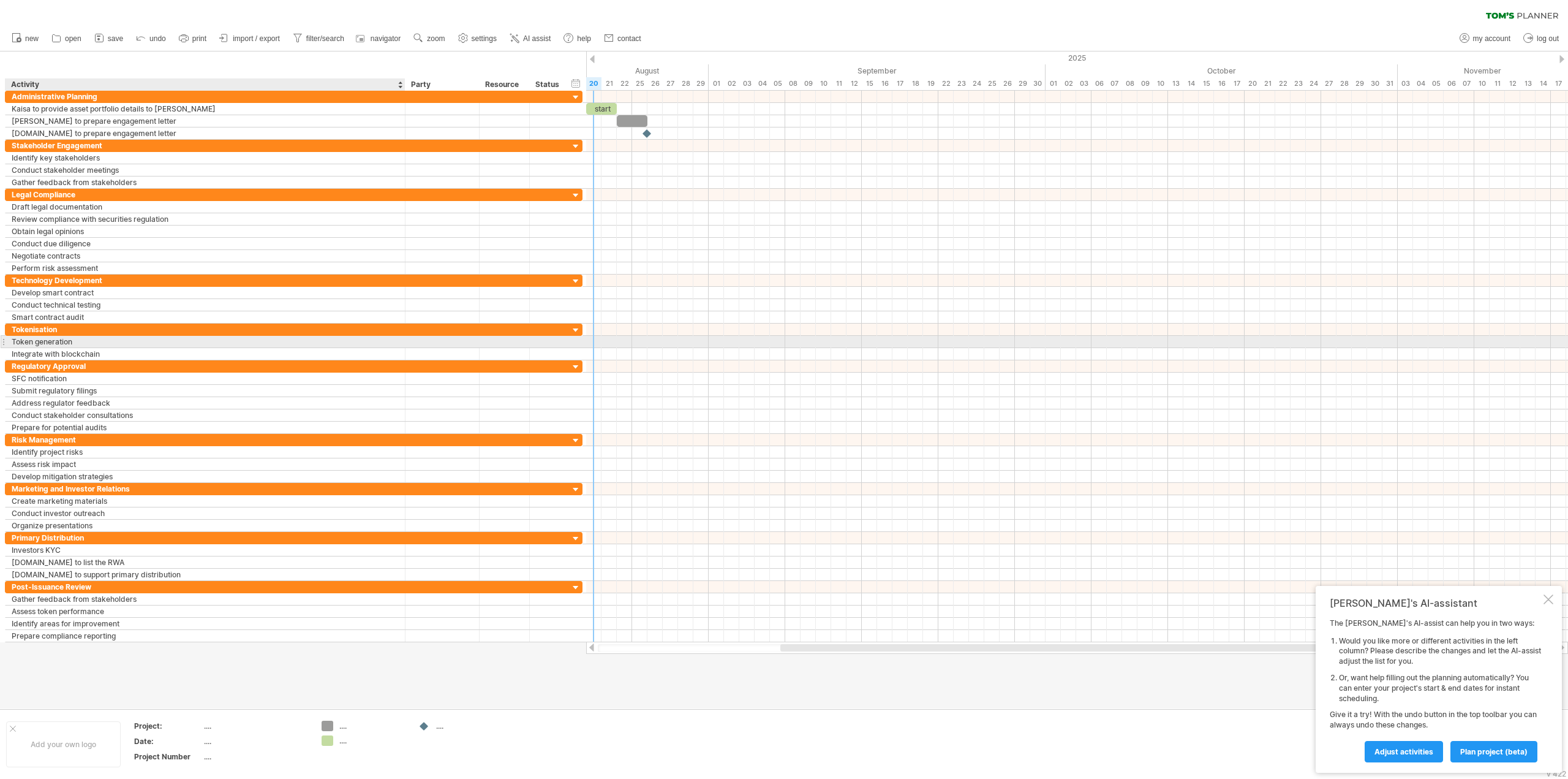
click at [87, 342] on div "Token generation" at bounding box center [206, 342] width 388 height 12
click at [83, 352] on div "Integrate with blockchain" at bounding box center [206, 354] width 388 height 12
drag, startPoint x: 109, startPoint y: 352, endPoint x: -12, endPoint y: 356, distance: 121.1
click at [0, 356] on html "progress(100%) Trying to reach [DOMAIN_NAME] Connected again... 0% clear filter…" at bounding box center [784, 390] width 1568 height 781
click at [85, 488] on div "Marketing and Investor Relations" at bounding box center [206, 488] width 388 height 12
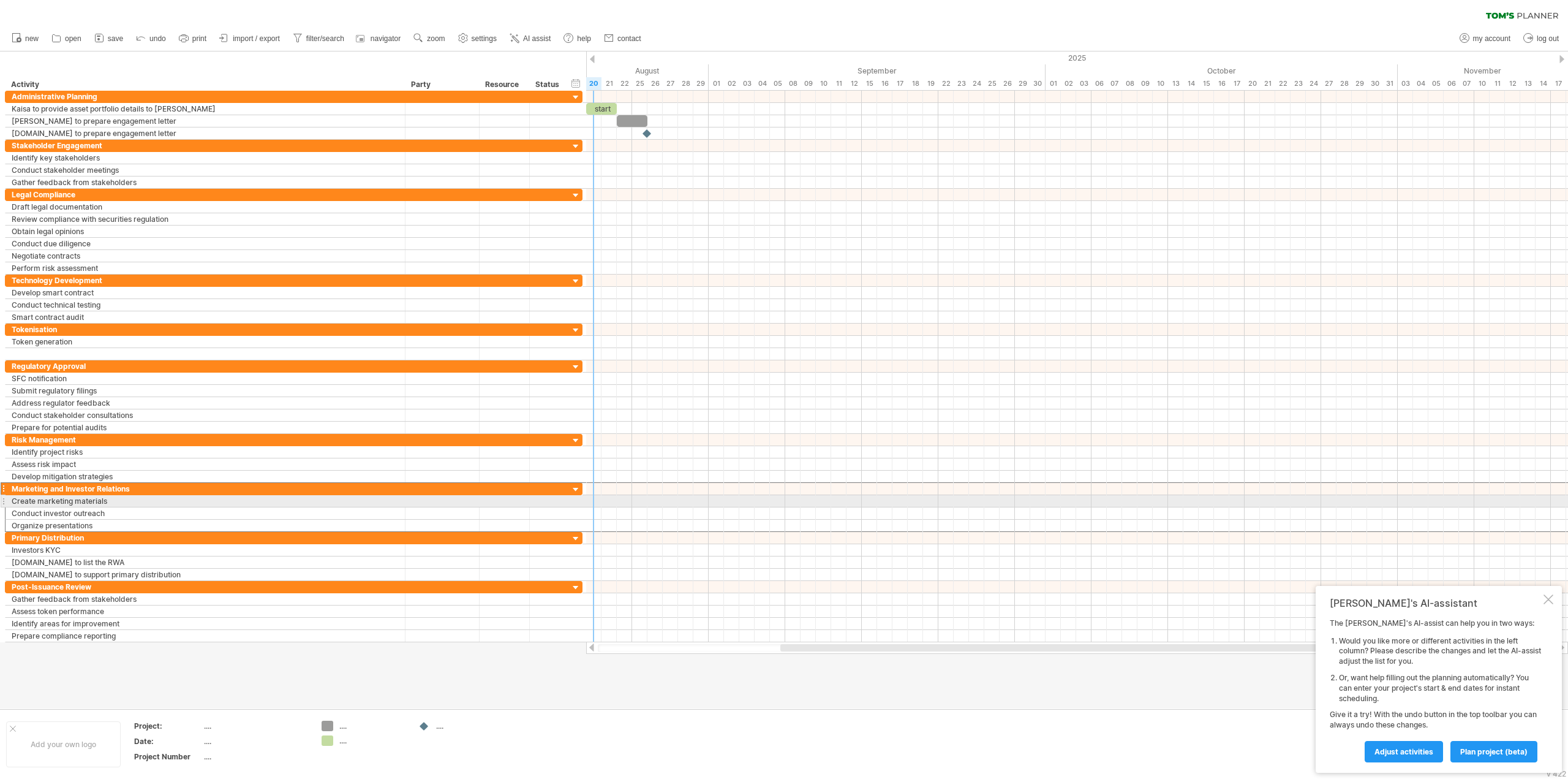
click at [1, 502] on div at bounding box center [3, 500] width 5 height 13
click at [17, 515] on div "Conduct investor outreach" at bounding box center [206, 513] width 388 height 12
click at [40, 492] on div "Marketing and Investor Relations" at bounding box center [206, 488] width 388 height 12
click at [2, 488] on div at bounding box center [3, 488] width 5 height 13
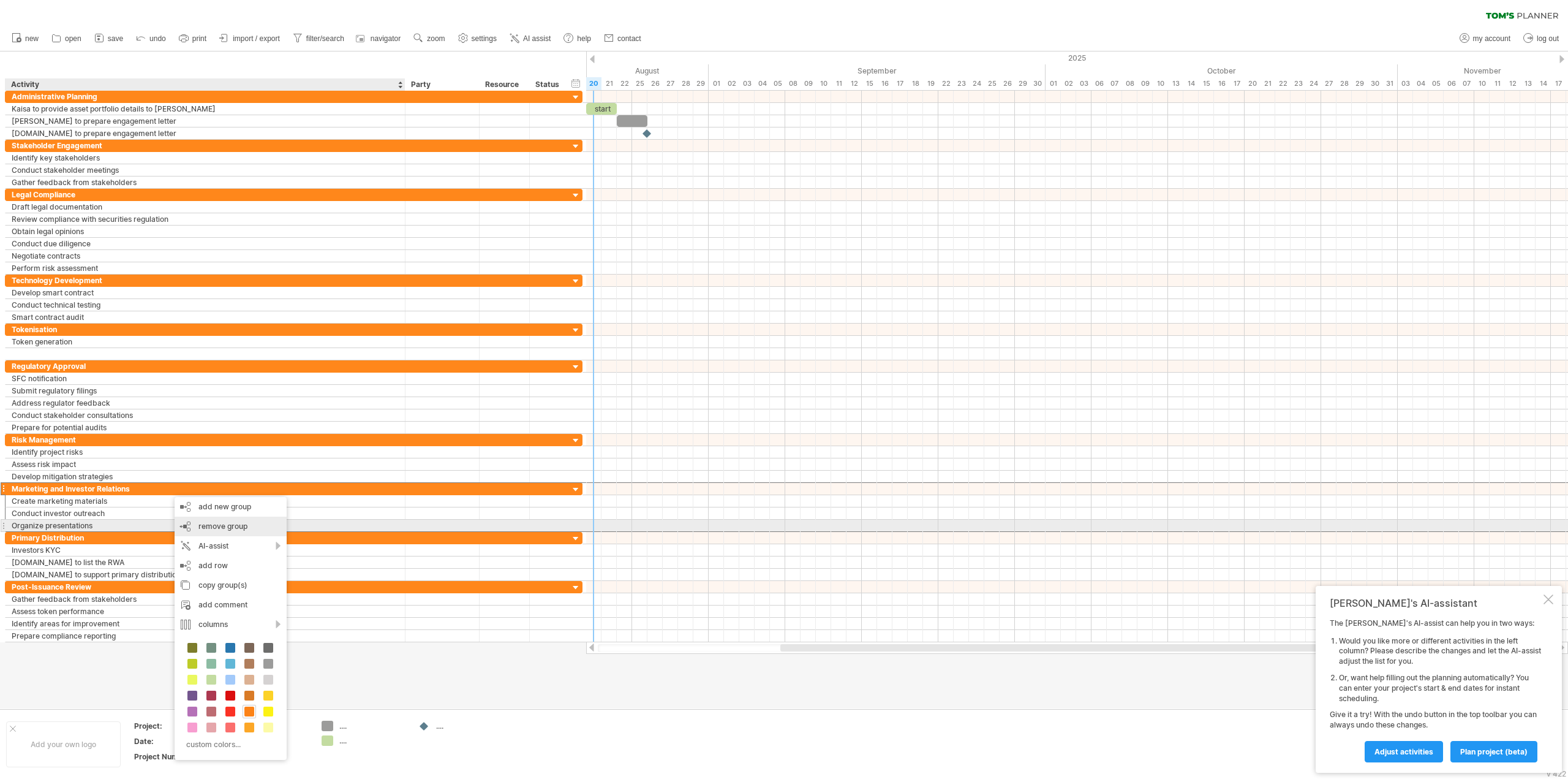
click at [228, 527] on span "remove group" at bounding box center [223, 525] width 49 height 9
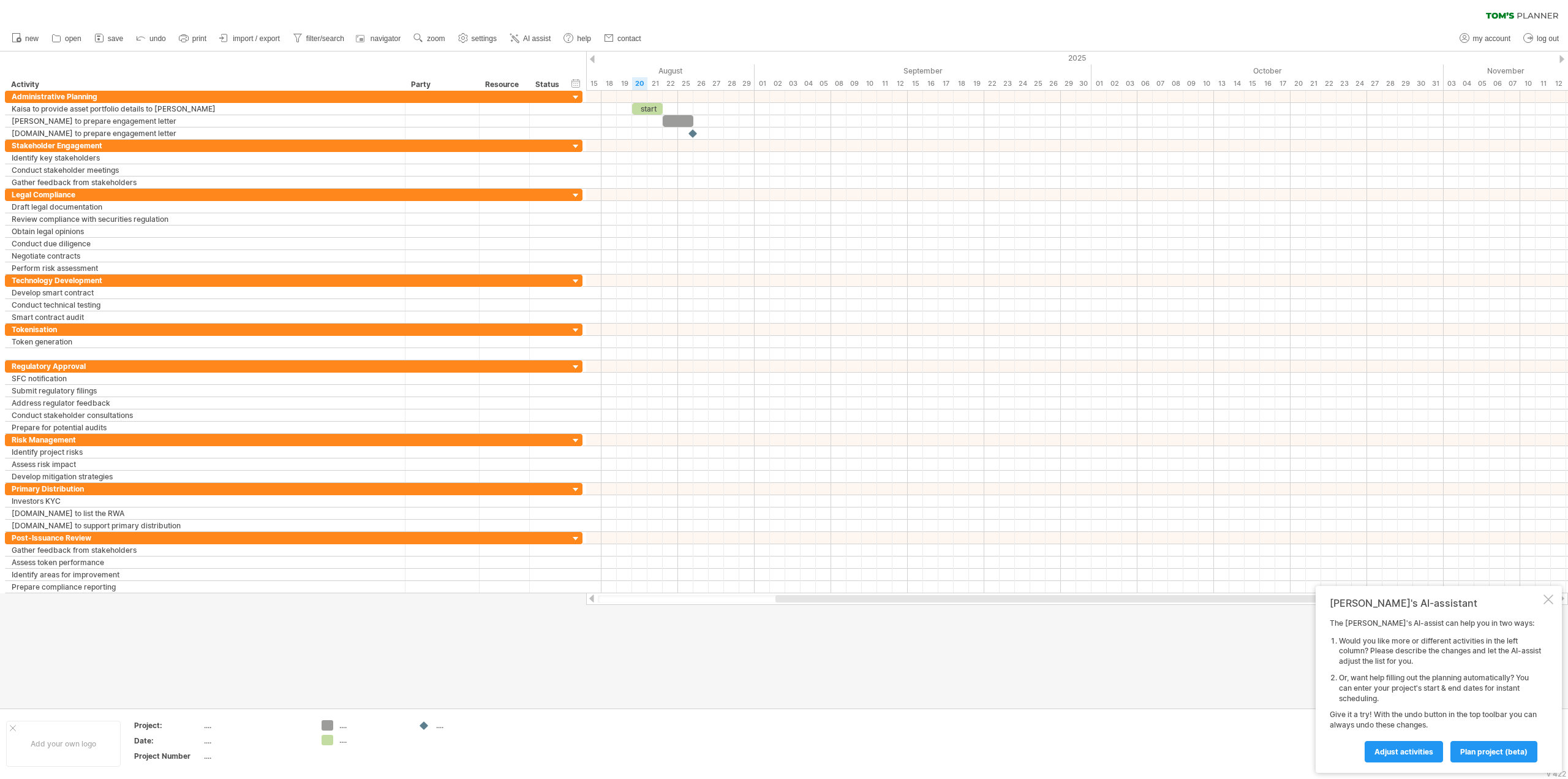
click at [1547, 600] on div at bounding box center [1549, 599] width 10 height 10
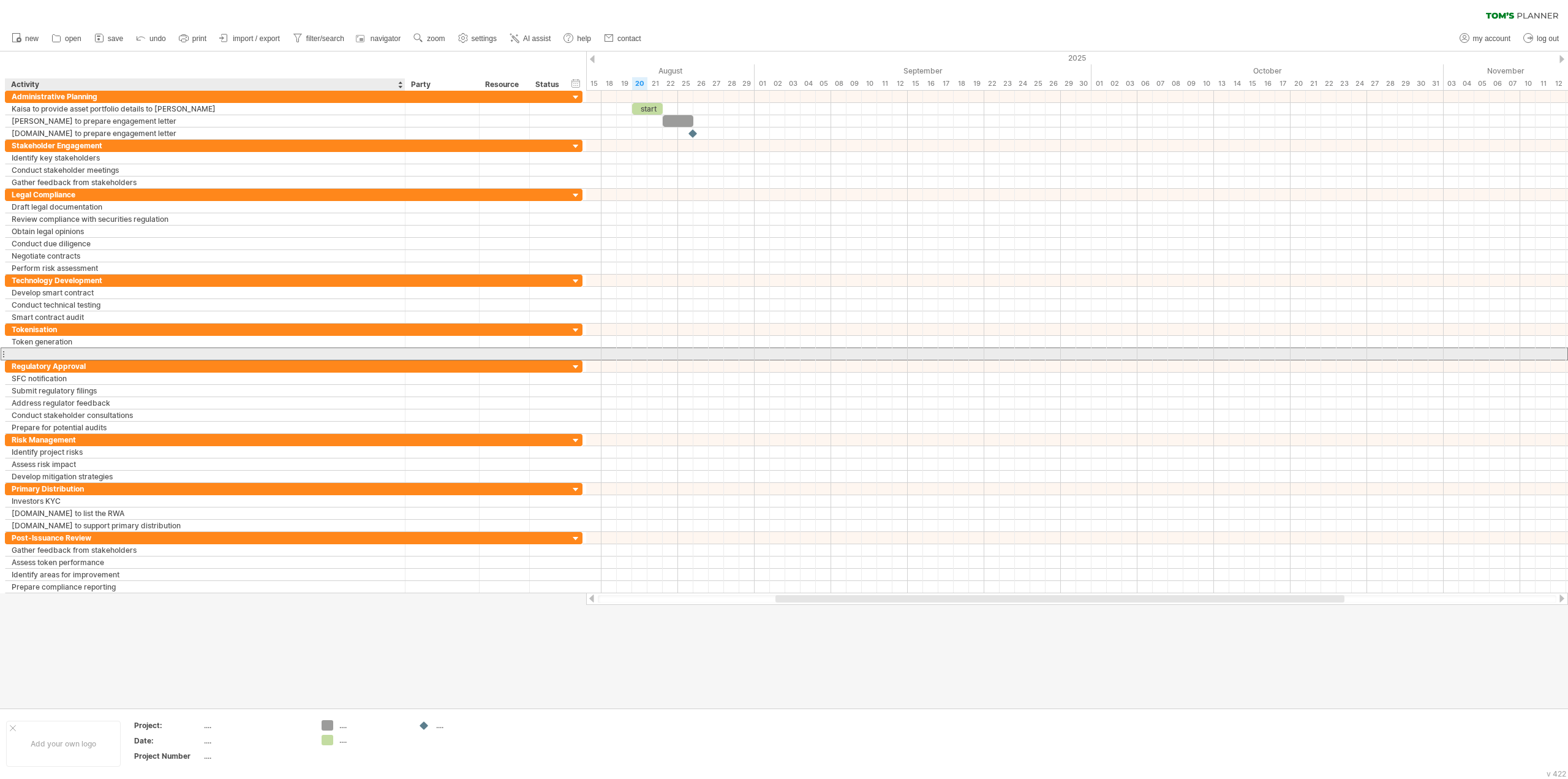
click at [24, 354] on div at bounding box center [206, 354] width 388 height 12
